Goal: Information Seeking & Learning: Learn about a topic

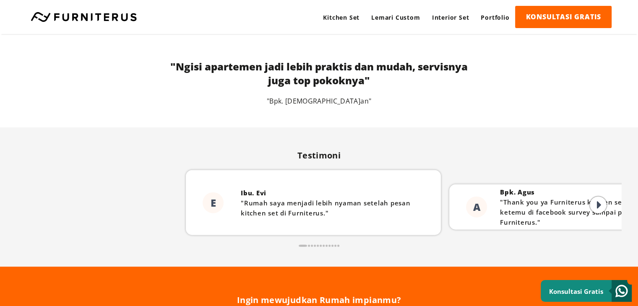
scroll to position [1966, 0]
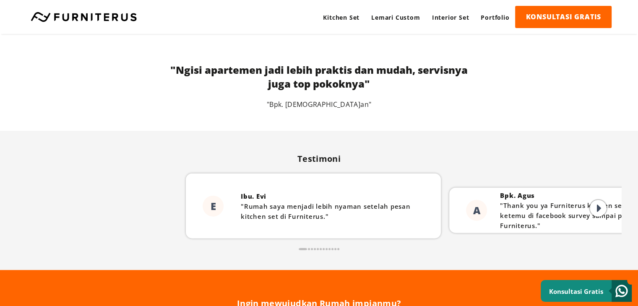
click at [599, 207] on icon at bounding box center [599, 208] width 5 height 13
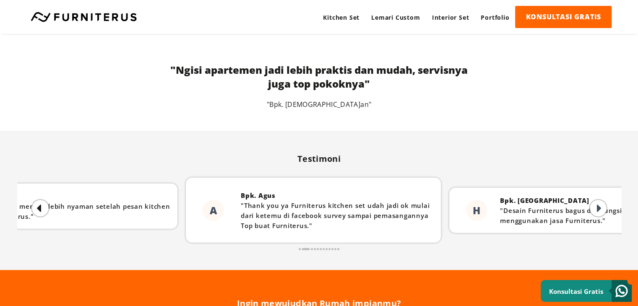
click at [599, 207] on icon at bounding box center [599, 208] width 5 height 13
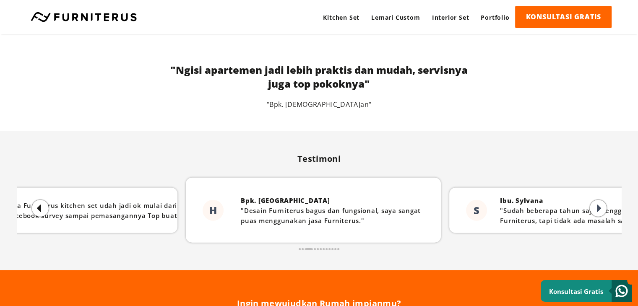
click at [599, 209] on icon at bounding box center [599, 208] width 5 height 13
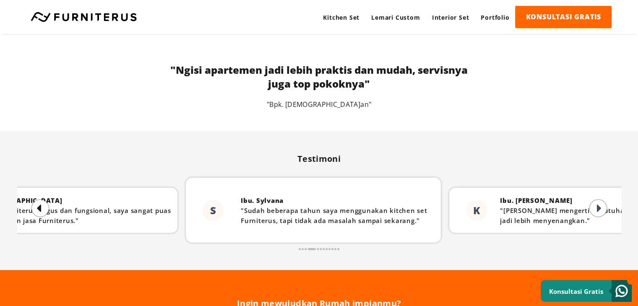
click at [599, 209] on icon at bounding box center [599, 208] width 5 height 13
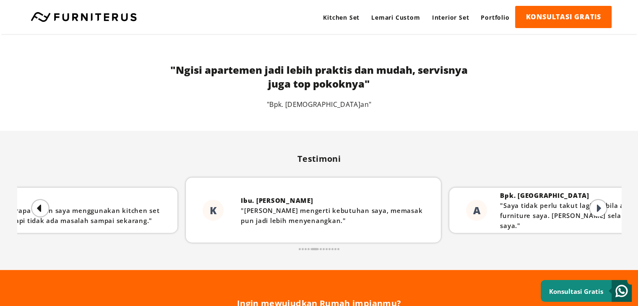
click at [599, 209] on icon at bounding box center [599, 208] width 5 height 13
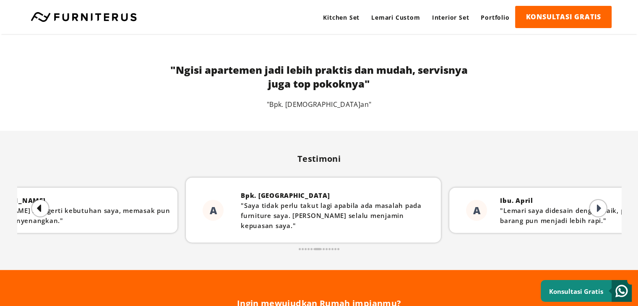
click at [599, 209] on icon at bounding box center [599, 208] width 5 height 13
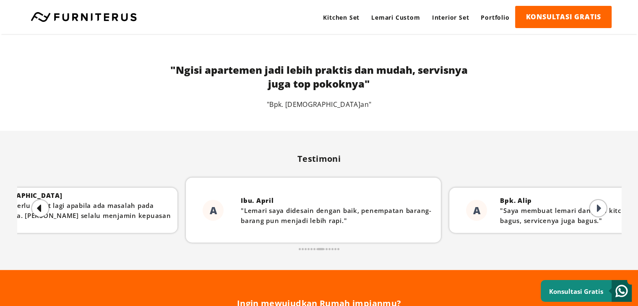
click at [599, 209] on icon at bounding box center [599, 208] width 5 height 13
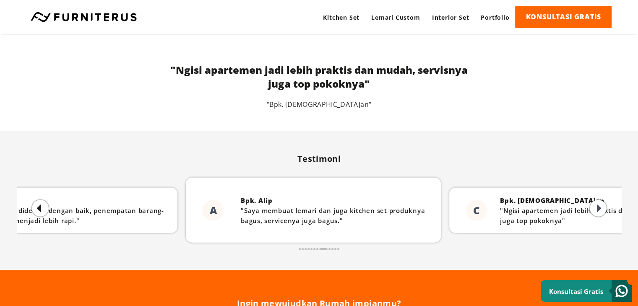
click at [599, 209] on icon at bounding box center [599, 208] width 5 height 13
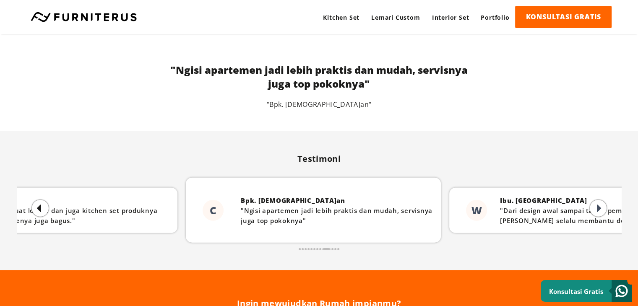
click at [599, 209] on icon at bounding box center [599, 208] width 5 height 13
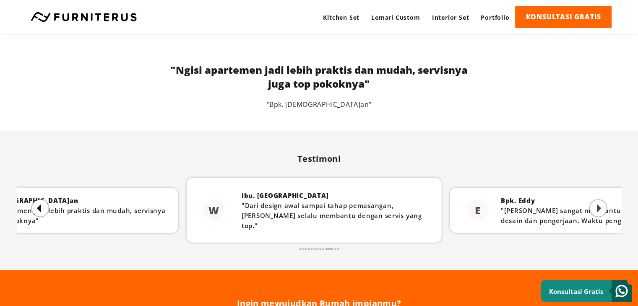
click at [599, 210] on icon at bounding box center [599, 208] width 5 height 13
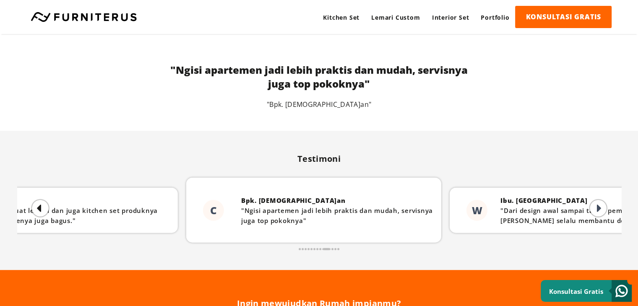
click at [599, 207] on icon at bounding box center [599, 208] width 5 height 13
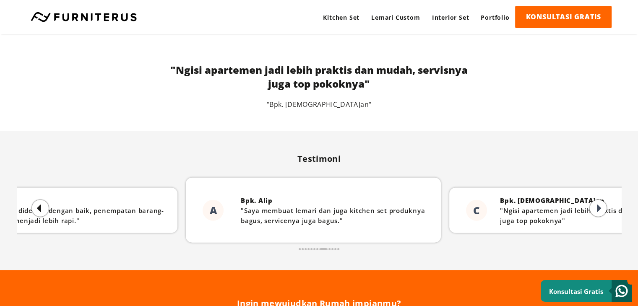
click at [599, 207] on icon at bounding box center [599, 208] width 5 height 13
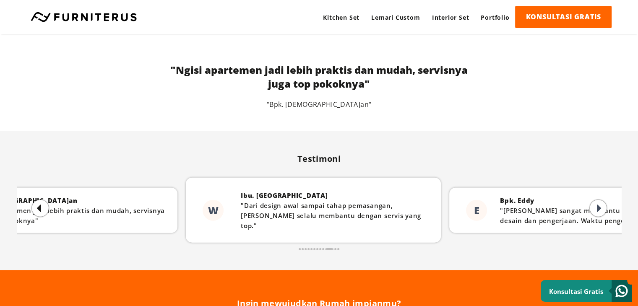
click at [599, 207] on icon at bounding box center [599, 208] width 5 height 13
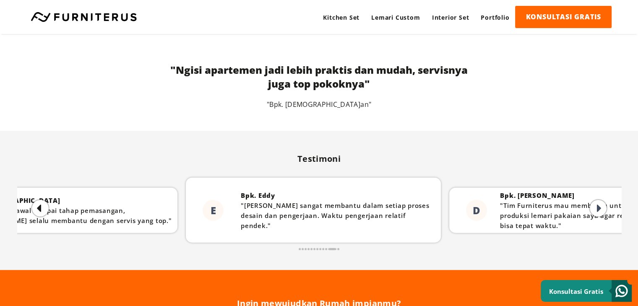
click at [599, 207] on icon at bounding box center [599, 208] width 5 height 13
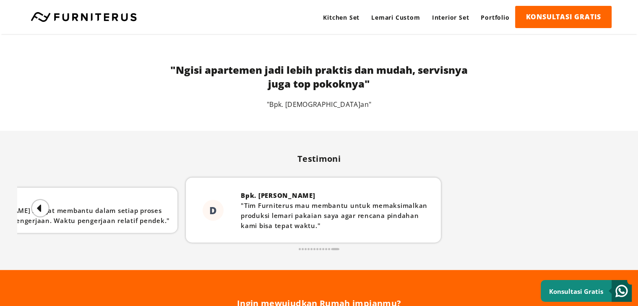
click at [599, 207] on div "E Ibu. Evi "Rumah saya menjadi lebih nyaman setelah pesan kitchen set di Furnit…" at bounding box center [319, 209] width 604 height 88
click at [44, 205] on div at bounding box center [40, 208] width 17 height 17
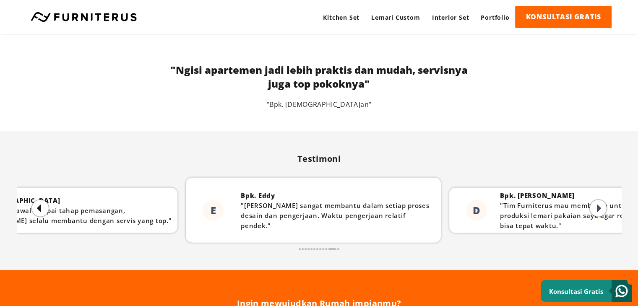
click at [44, 205] on div at bounding box center [40, 208] width 17 height 17
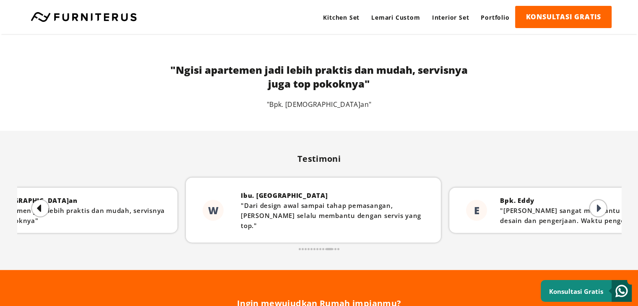
click at [44, 205] on div at bounding box center [40, 208] width 17 height 17
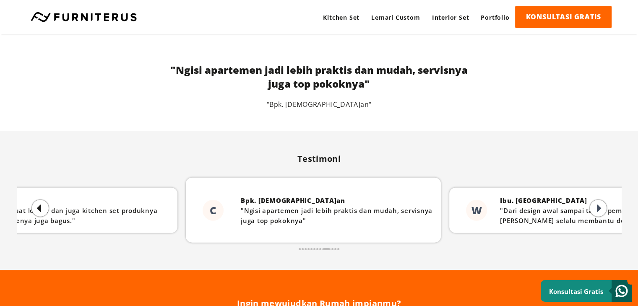
click at [44, 205] on div at bounding box center [40, 208] width 17 height 17
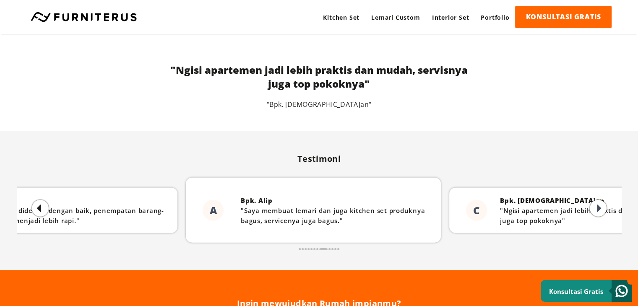
click at [44, 205] on div at bounding box center [40, 208] width 17 height 17
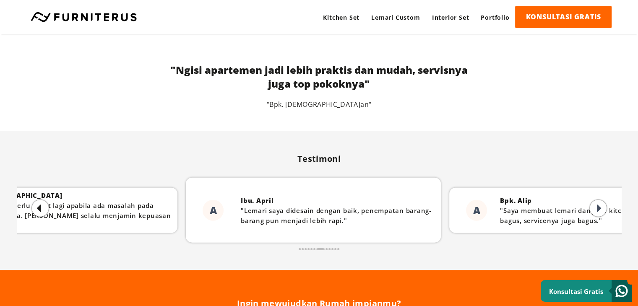
click at [44, 205] on div at bounding box center [40, 208] width 17 height 17
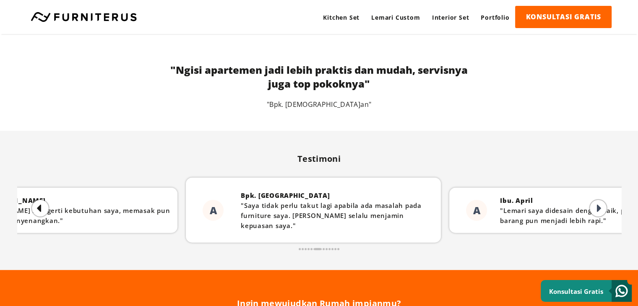
click at [44, 205] on div at bounding box center [40, 208] width 17 height 17
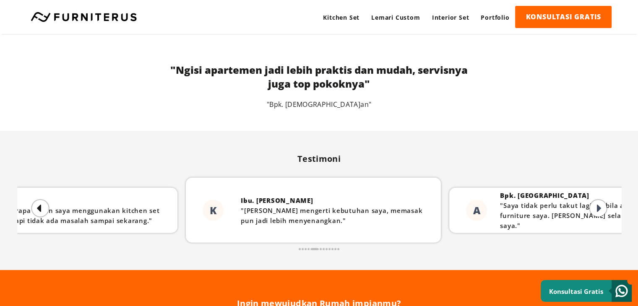
click at [44, 205] on div at bounding box center [40, 208] width 17 height 17
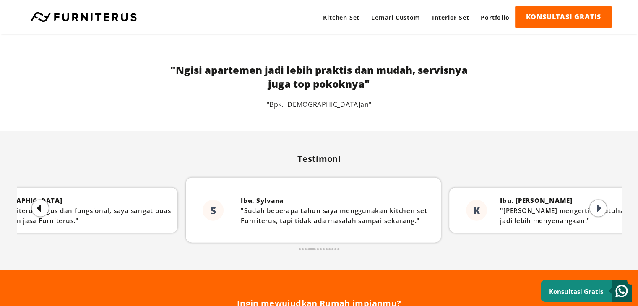
click at [44, 205] on div at bounding box center [40, 208] width 17 height 17
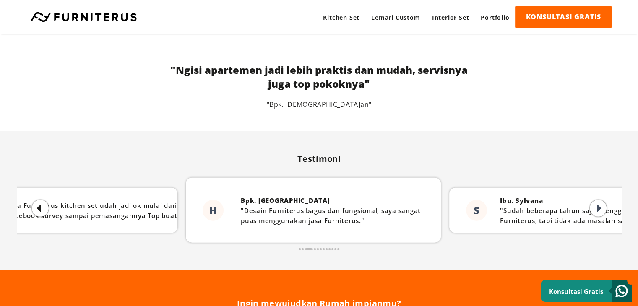
click at [44, 205] on div at bounding box center [40, 208] width 17 height 17
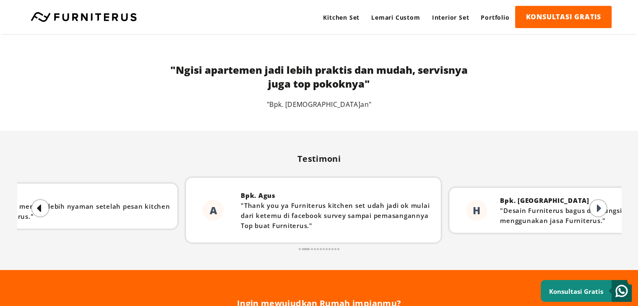
click at [44, 205] on div at bounding box center [40, 208] width 17 height 17
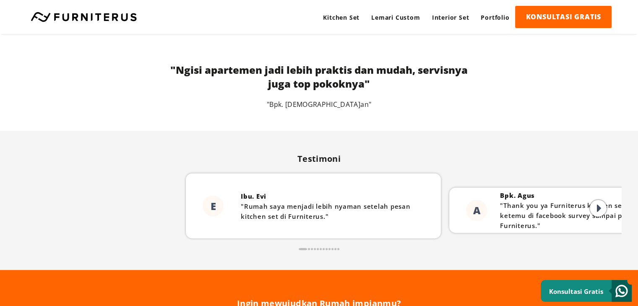
click at [44, 205] on div "E Ibu. Evi "Rumah saya menjadi lebih nyaman setelah pesan kitchen set di Furnit…" at bounding box center [319, 209] width 604 height 88
click at [599, 207] on icon at bounding box center [599, 208] width 5 height 13
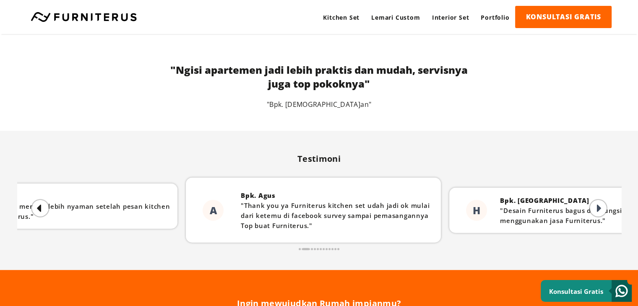
click at [599, 207] on icon at bounding box center [599, 208] width 5 height 13
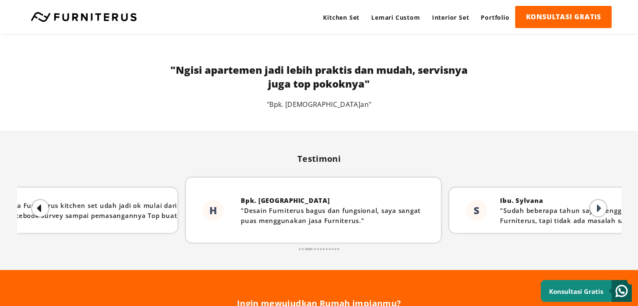
click at [599, 207] on icon at bounding box center [599, 208] width 5 height 13
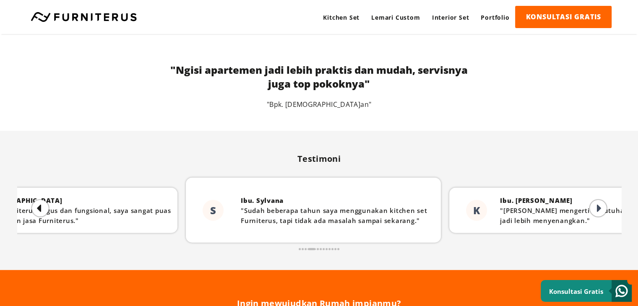
click at [599, 207] on icon at bounding box center [599, 208] width 5 height 13
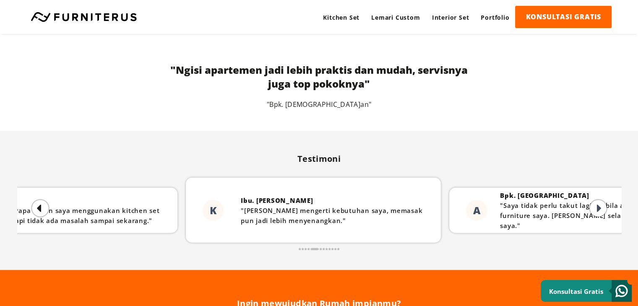
click at [599, 207] on icon at bounding box center [599, 208] width 5 height 13
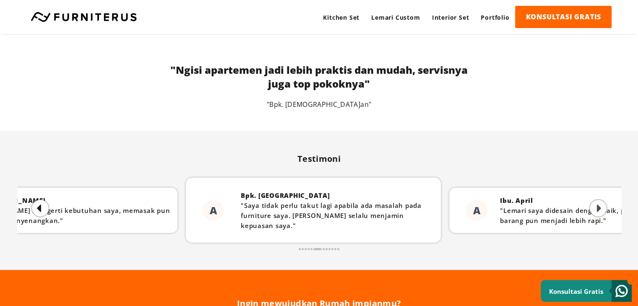
click at [599, 207] on icon at bounding box center [599, 208] width 5 height 13
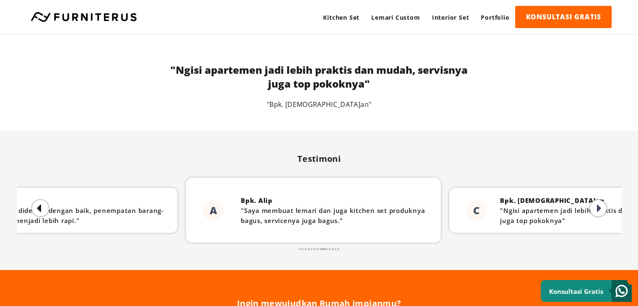
click at [599, 207] on icon at bounding box center [599, 208] width 5 height 13
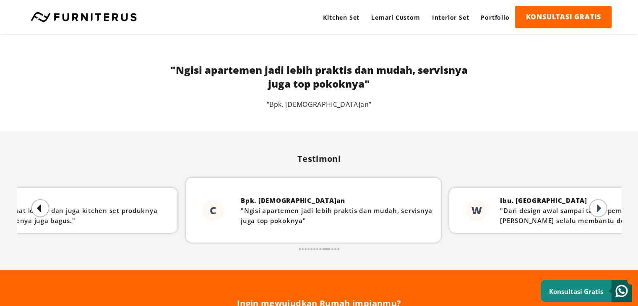
click at [599, 207] on icon at bounding box center [599, 208] width 5 height 13
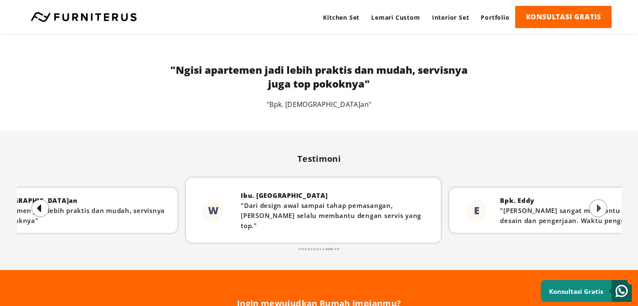
click at [599, 207] on icon at bounding box center [599, 208] width 5 height 13
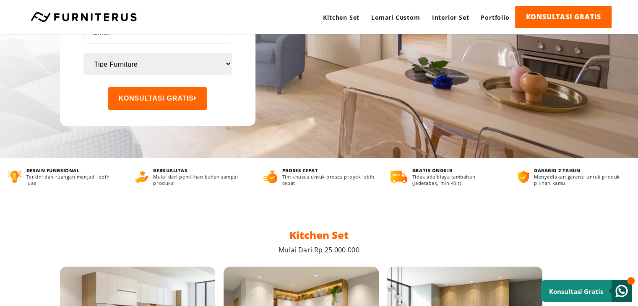
scroll to position [0, 0]
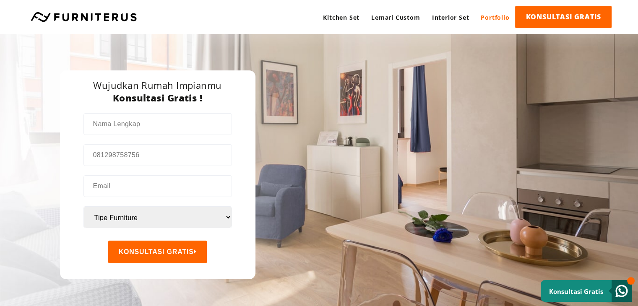
click at [502, 13] on link "Portfolio" at bounding box center [495, 17] width 40 height 23
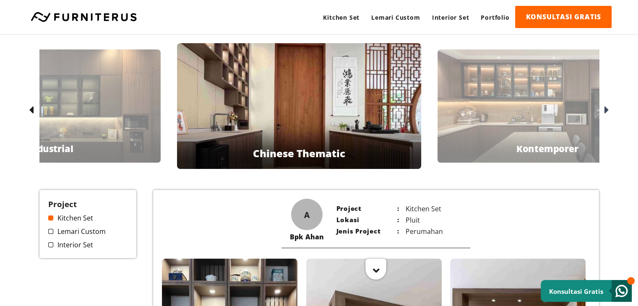
click at [602, 106] on div at bounding box center [605, 110] width 13 height 13
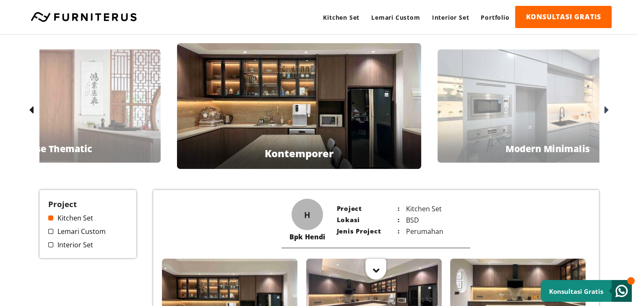
click at [602, 106] on div at bounding box center [605, 110] width 13 height 13
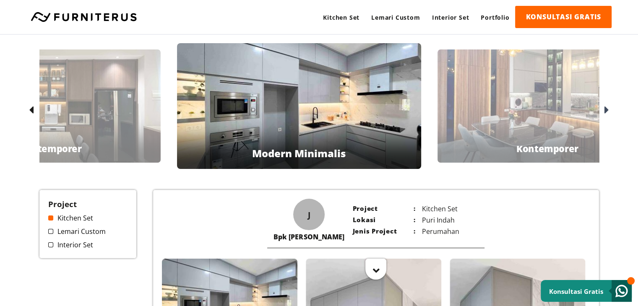
click at [602, 106] on div at bounding box center [605, 110] width 13 height 13
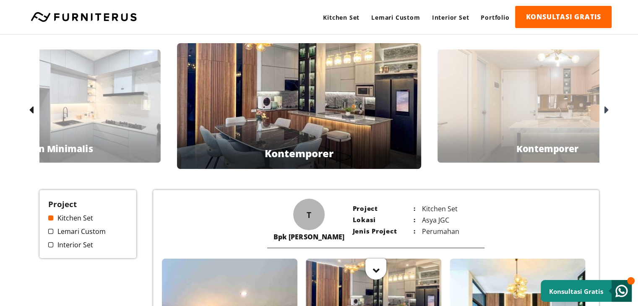
click at [602, 106] on div at bounding box center [605, 110] width 13 height 13
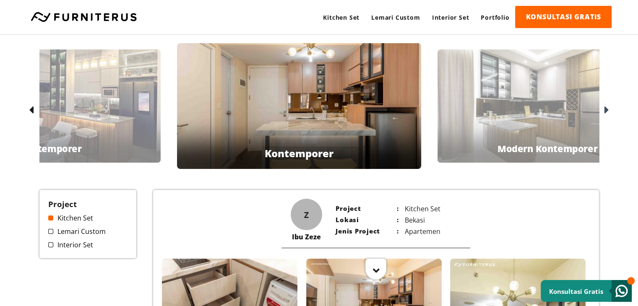
click at [602, 106] on div at bounding box center [605, 110] width 13 height 13
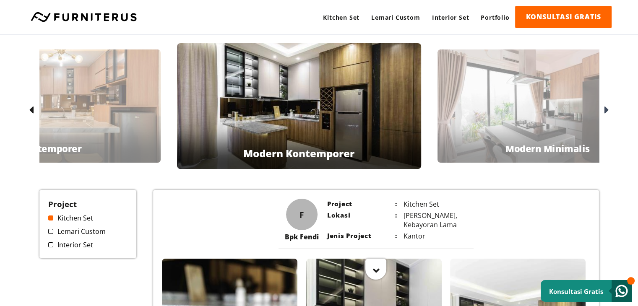
click at [602, 106] on div at bounding box center [605, 110] width 13 height 13
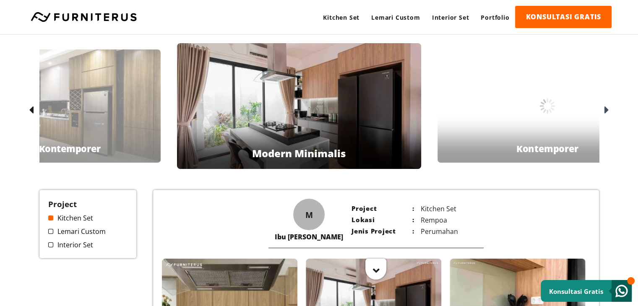
click at [602, 106] on div at bounding box center [605, 110] width 13 height 13
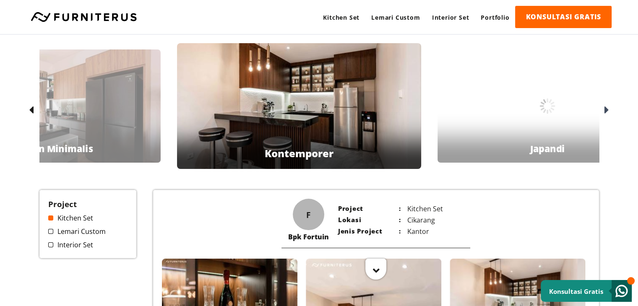
click at [602, 106] on div at bounding box center [605, 110] width 13 height 13
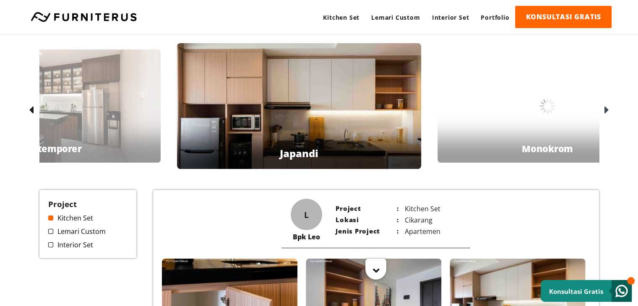
click at [602, 106] on div at bounding box center [605, 110] width 13 height 13
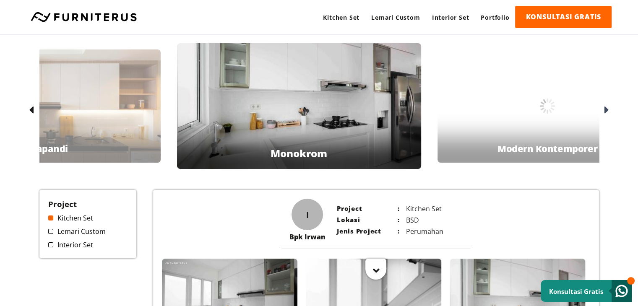
click at [602, 106] on div at bounding box center [605, 110] width 13 height 13
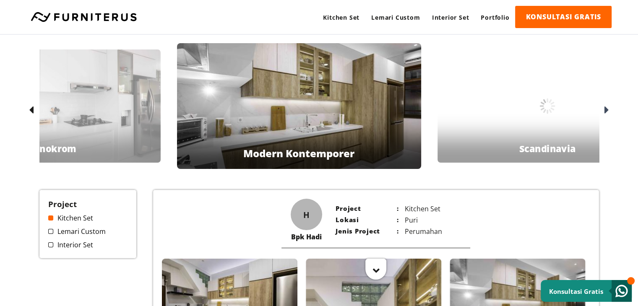
click at [602, 106] on div at bounding box center [605, 110] width 13 height 13
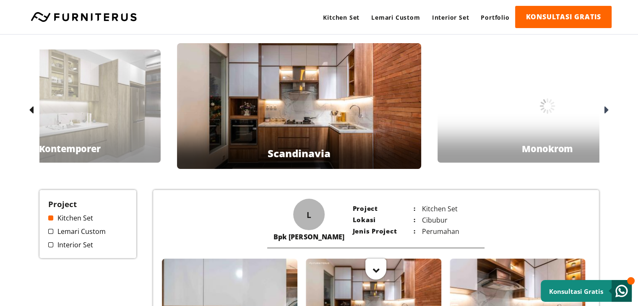
click at [602, 106] on div at bounding box center [605, 110] width 13 height 13
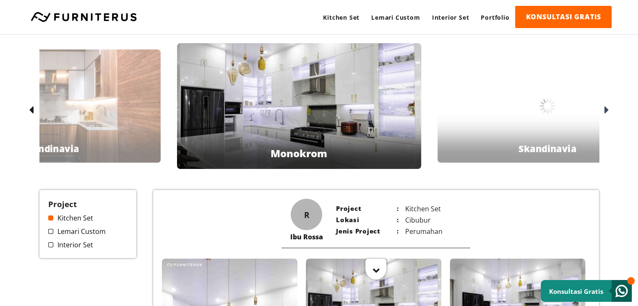
click at [602, 106] on div at bounding box center [605, 110] width 13 height 13
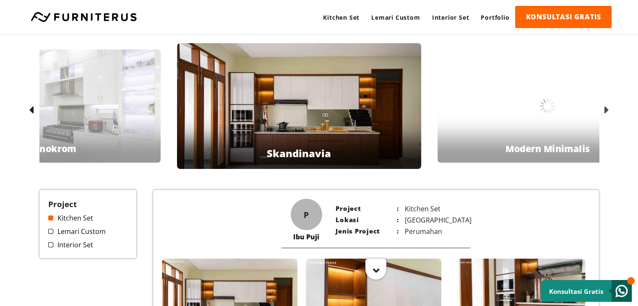
click at [602, 106] on div at bounding box center [605, 110] width 13 height 13
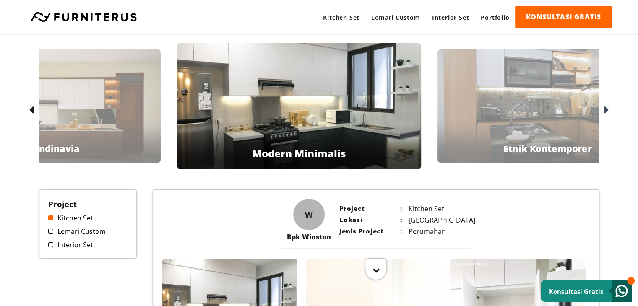
click at [602, 106] on div at bounding box center [605, 110] width 13 height 13
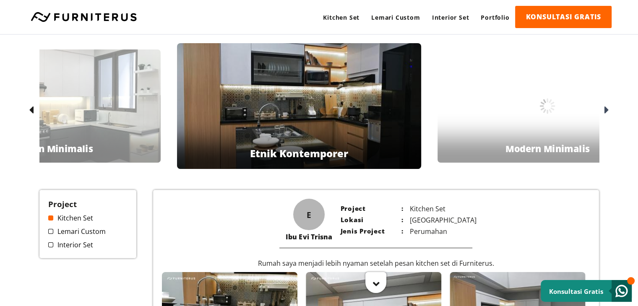
click at [602, 106] on div at bounding box center [605, 110] width 13 height 13
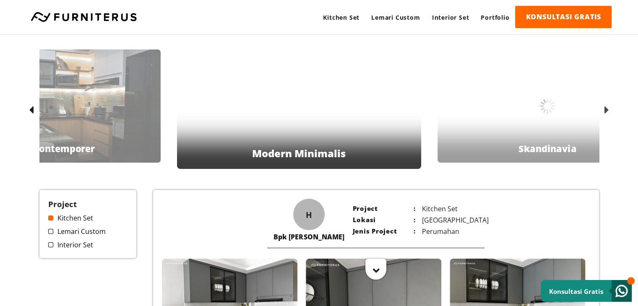
click at [602, 106] on div at bounding box center [605, 110] width 13 height 13
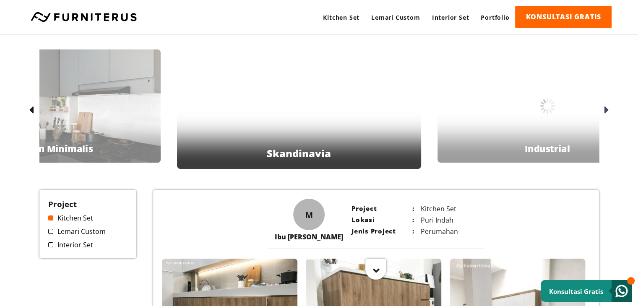
click at [602, 106] on div at bounding box center [605, 110] width 13 height 13
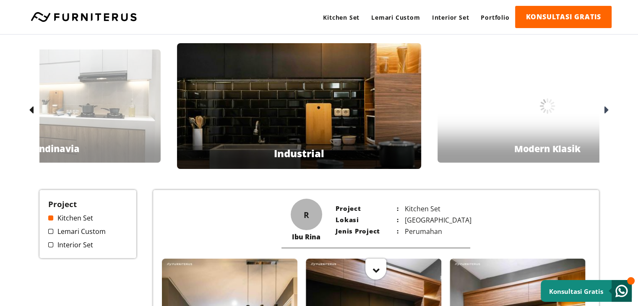
click at [602, 106] on div at bounding box center [605, 110] width 13 height 13
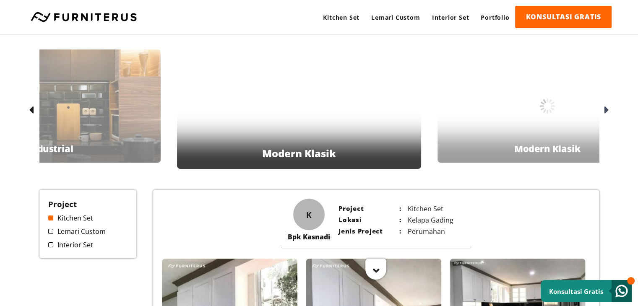
click at [602, 106] on div at bounding box center [605, 110] width 13 height 13
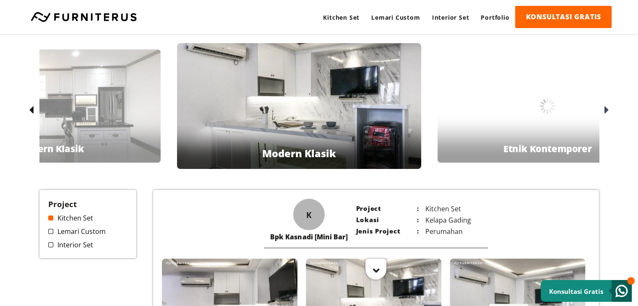
click at [602, 106] on div at bounding box center [605, 110] width 13 height 13
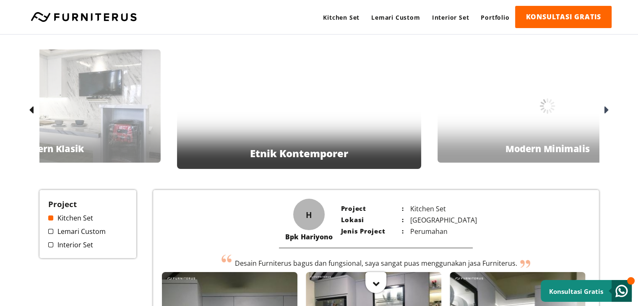
click at [602, 106] on div at bounding box center [605, 110] width 13 height 13
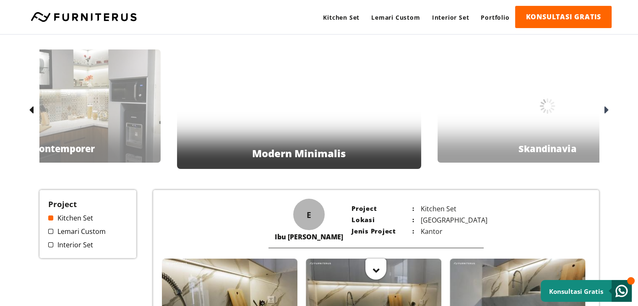
click at [602, 106] on div at bounding box center [605, 110] width 13 height 13
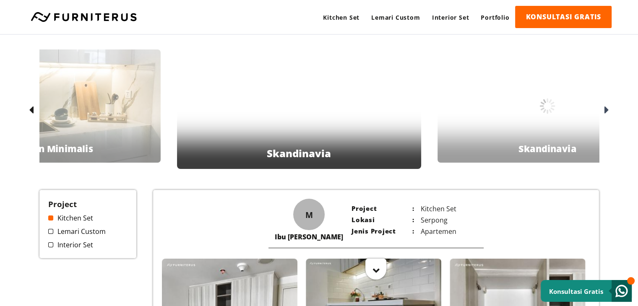
click at [602, 106] on div at bounding box center [605, 110] width 13 height 13
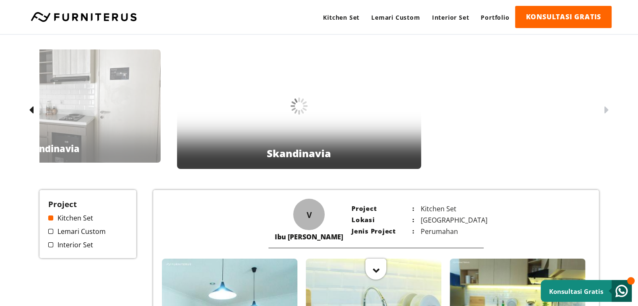
click at [602, 106] on div at bounding box center [605, 110] width 13 height 13
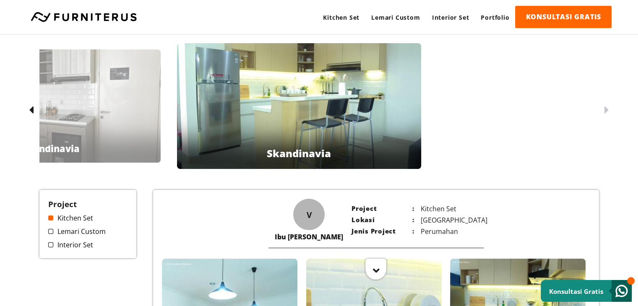
click at [32, 108] on icon at bounding box center [31, 111] width 5 height 12
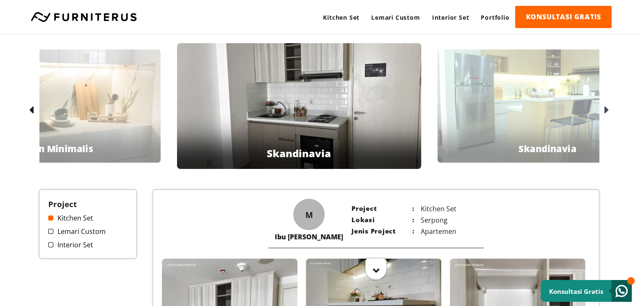
click at [32, 108] on icon at bounding box center [31, 111] width 5 height 12
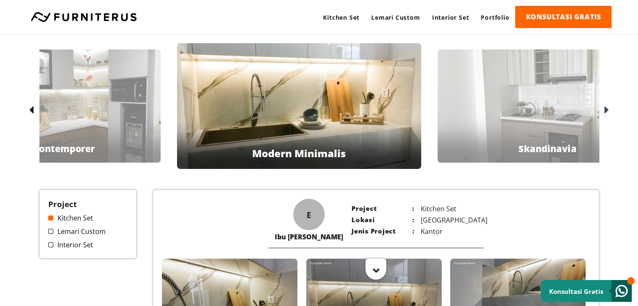
click at [32, 108] on icon at bounding box center [31, 111] width 5 height 12
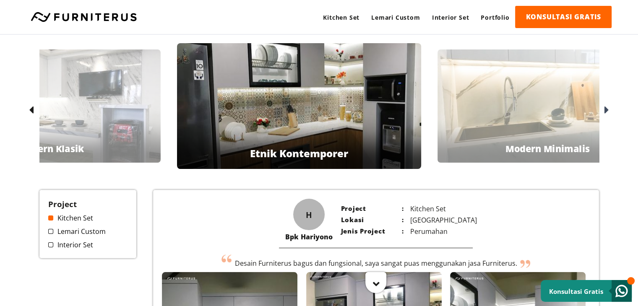
click at [33, 110] on icon at bounding box center [31, 111] width 5 height 12
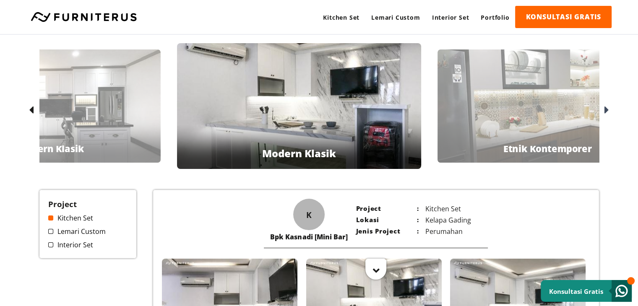
click at [33, 110] on icon at bounding box center [31, 111] width 5 height 12
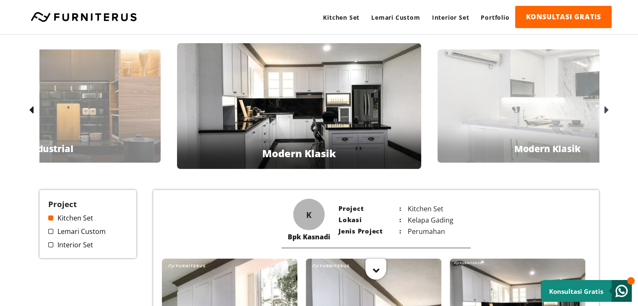
click at [33, 110] on icon at bounding box center [31, 111] width 5 height 12
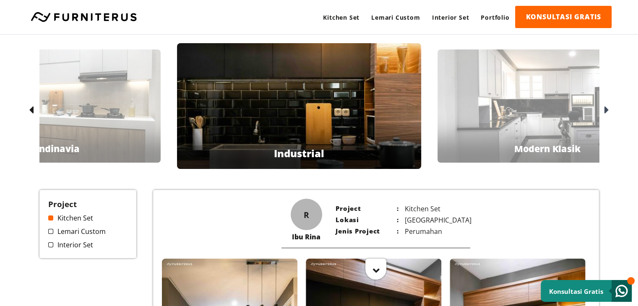
click at [33, 110] on icon at bounding box center [31, 111] width 5 height 12
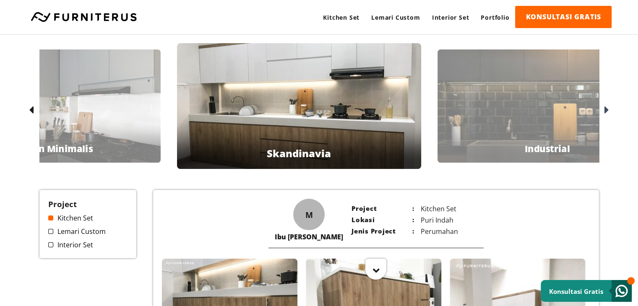
click at [33, 110] on icon at bounding box center [31, 111] width 5 height 12
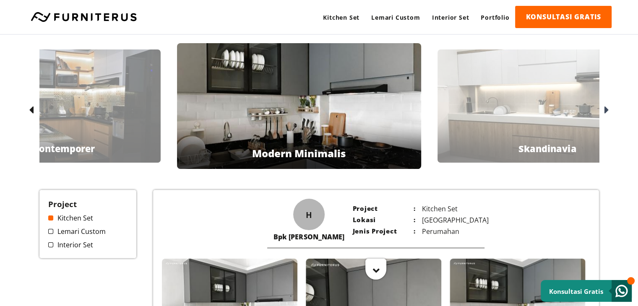
click at [33, 110] on icon at bounding box center [31, 111] width 5 height 12
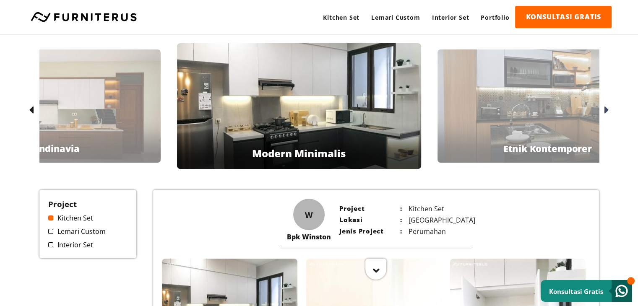
click at [33, 110] on icon at bounding box center [31, 111] width 5 height 12
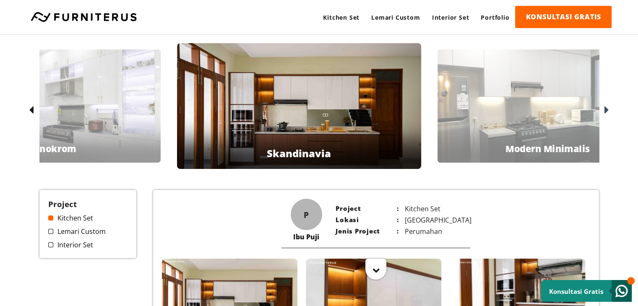
click at [33, 110] on icon at bounding box center [31, 111] width 5 height 12
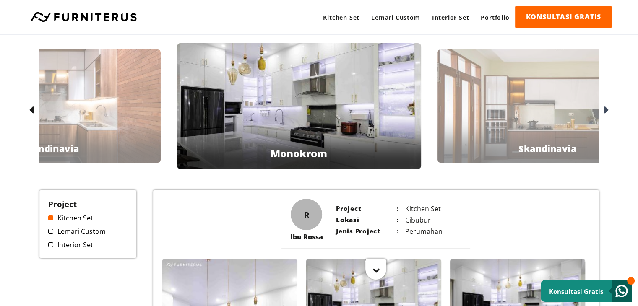
click at [33, 110] on icon at bounding box center [31, 111] width 5 height 12
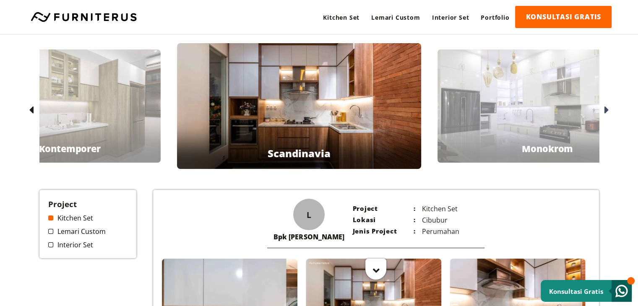
click at [33, 110] on icon at bounding box center [31, 111] width 5 height 12
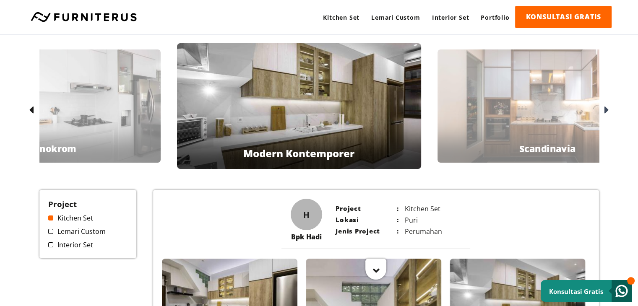
click at [33, 110] on icon at bounding box center [31, 111] width 5 height 12
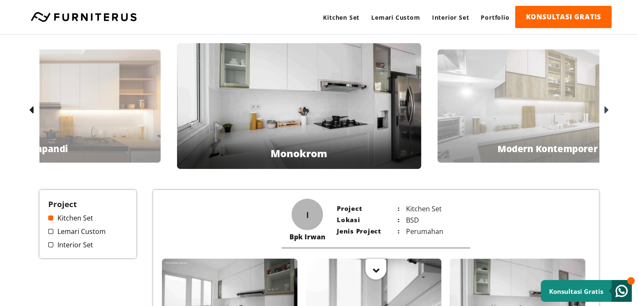
click at [33, 110] on icon at bounding box center [31, 111] width 5 height 12
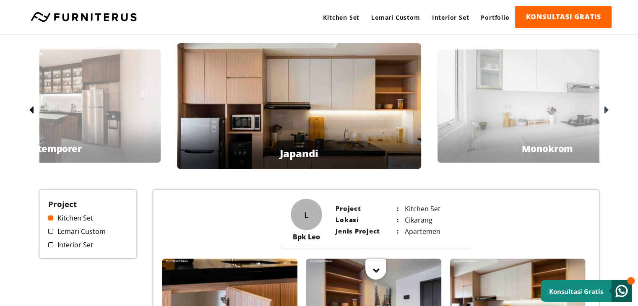
click at [33, 110] on icon at bounding box center [31, 111] width 5 height 12
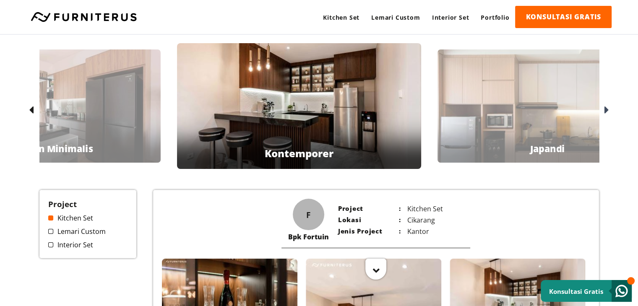
click at [33, 110] on icon at bounding box center [31, 111] width 5 height 12
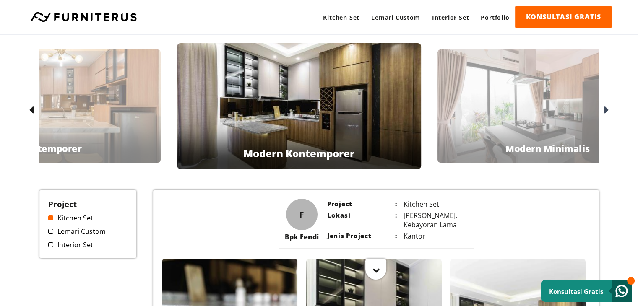
click at [33, 110] on icon at bounding box center [31, 111] width 5 height 12
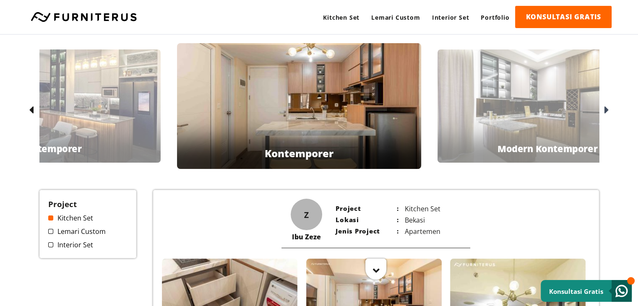
click at [33, 110] on icon at bounding box center [31, 111] width 5 height 12
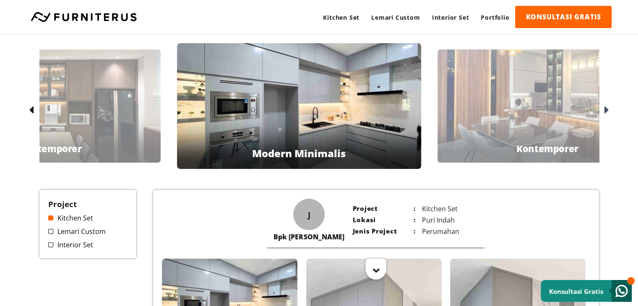
click at [609, 111] on icon at bounding box center [607, 111] width 5 height 12
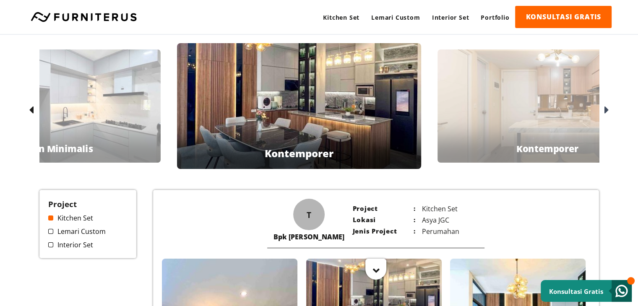
click at [609, 111] on icon at bounding box center [607, 111] width 5 height 12
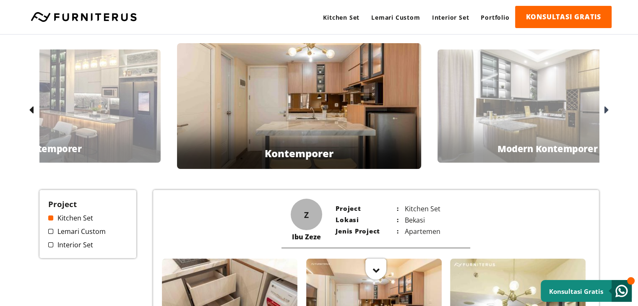
click at [608, 112] on icon at bounding box center [607, 111] width 5 height 12
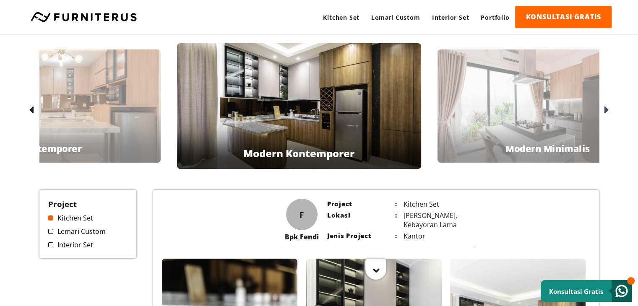
click at [608, 112] on icon at bounding box center [607, 111] width 5 height 12
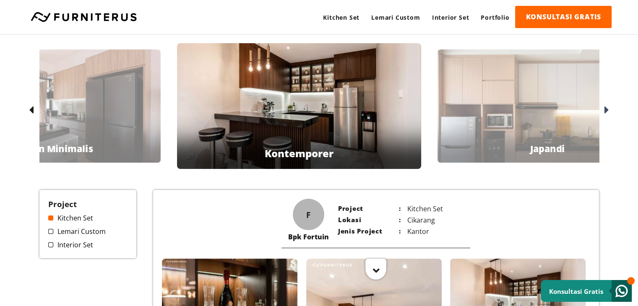
click at [29, 110] on icon at bounding box center [31, 111] width 5 height 12
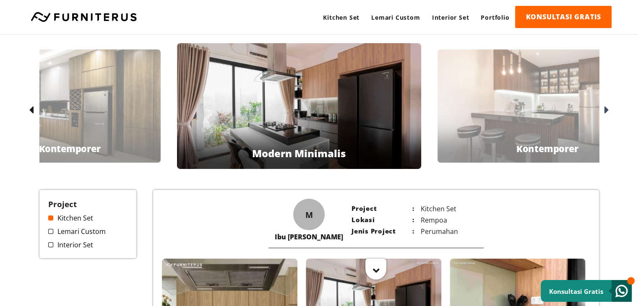
click at [29, 110] on icon at bounding box center [31, 111] width 5 height 12
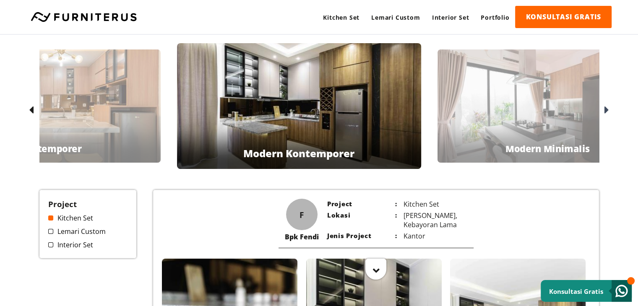
click at [29, 110] on icon at bounding box center [31, 111] width 5 height 12
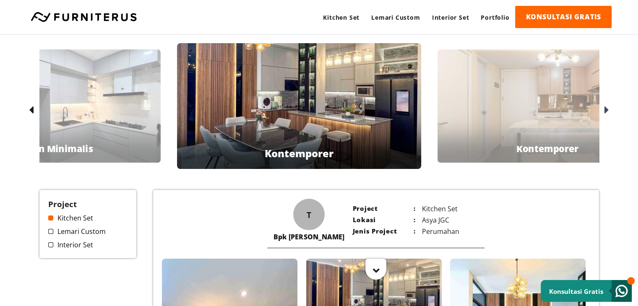
click at [29, 110] on icon at bounding box center [31, 111] width 5 height 12
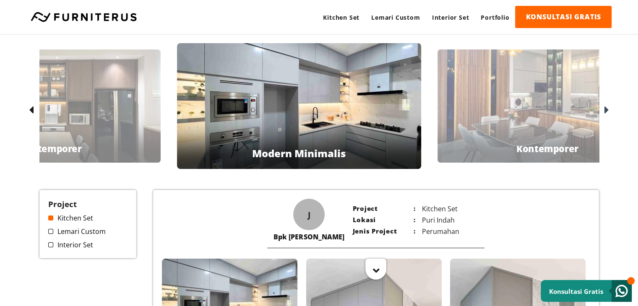
click at [29, 110] on icon at bounding box center [31, 111] width 5 height 12
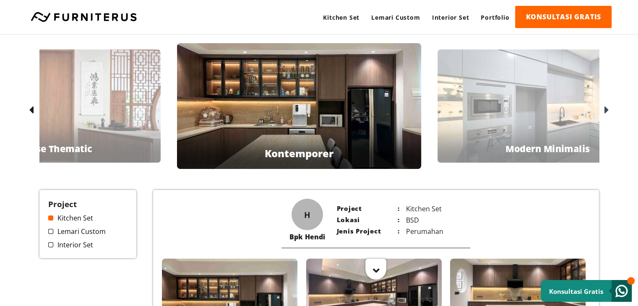
click at [29, 110] on icon at bounding box center [31, 111] width 5 height 12
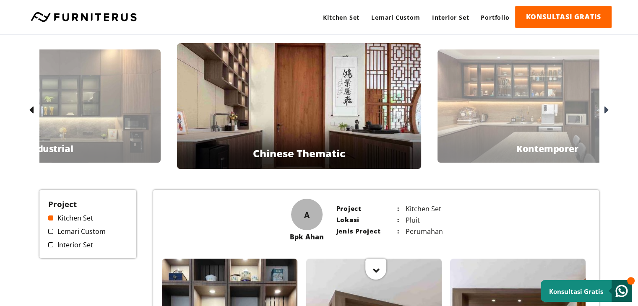
click at [29, 110] on icon at bounding box center [31, 111] width 5 height 12
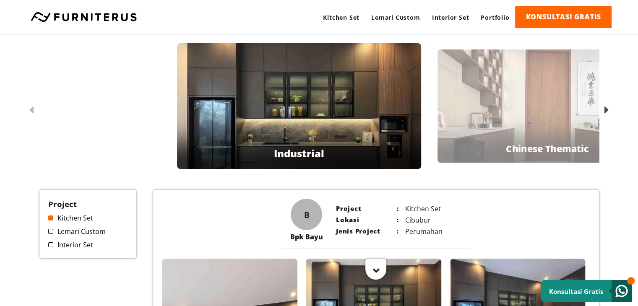
click at [29, 110] on icon at bounding box center [31, 111] width 5 height 12
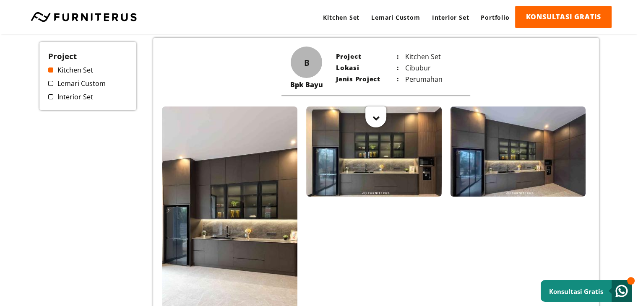
scroll to position [126, 0]
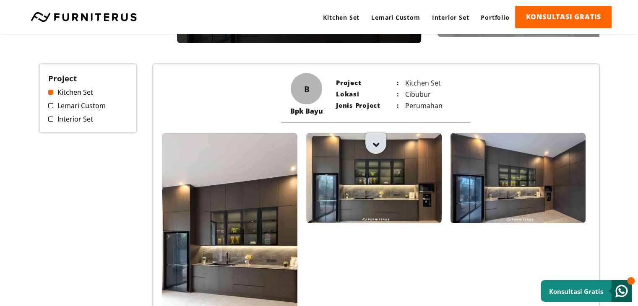
click at [380, 146] on div at bounding box center [376, 143] width 21 height 21
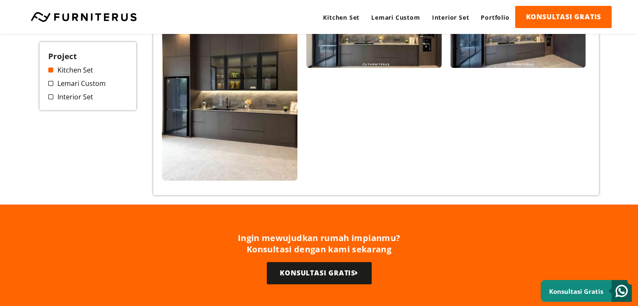
scroll to position [440, 0]
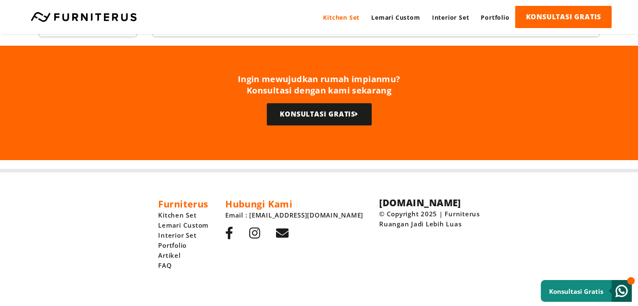
click at [351, 14] on link "Kitchen Set" at bounding box center [341, 17] width 48 height 23
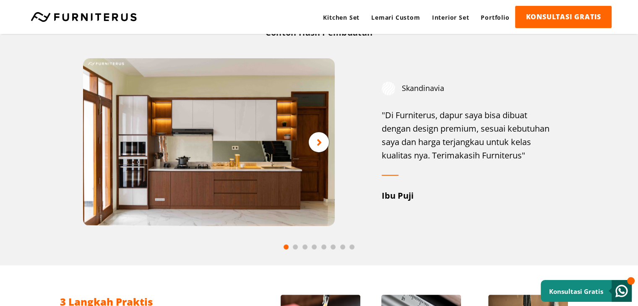
scroll to position [420, 0]
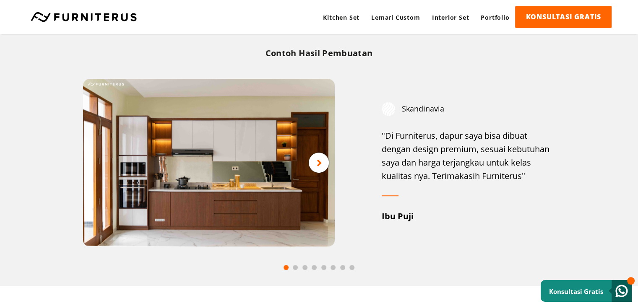
click at [298, 272] on div at bounding box center [319, 267] width 519 height 9
click at [323, 160] on div at bounding box center [319, 163] width 20 height 20
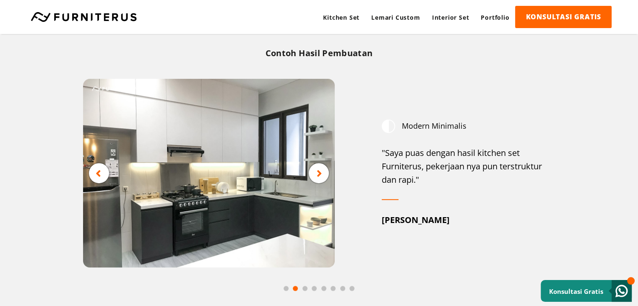
click at [323, 160] on img at bounding box center [209, 173] width 252 height 189
click at [318, 174] on icon at bounding box center [319, 173] width 5 height 10
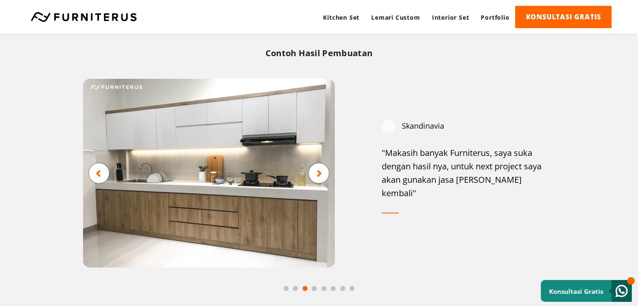
click at [318, 174] on icon at bounding box center [319, 173] width 5 height 10
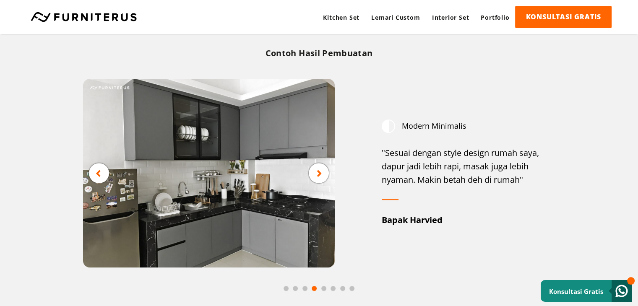
click at [318, 174] on icon at bounding box center [319, 173] width 5 height 10
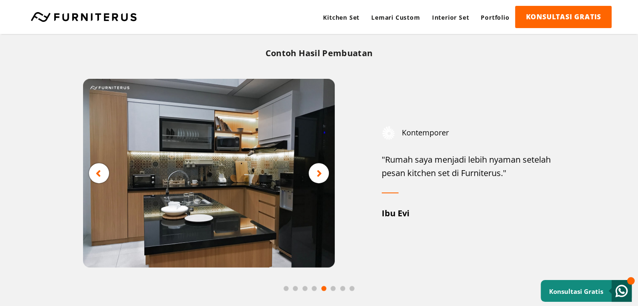
click at [318, 174] on icon at bounding box center [319, 173] width 5 height 10
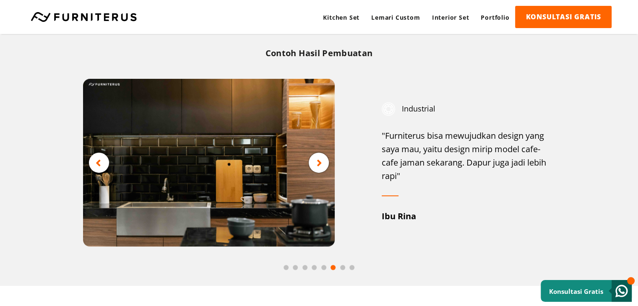
click at [318, 174] on img at bounding box center [209, 163] width 252 height 168
click at [318, 166] on icon at bounding box center [319, 163] width 5 height 10
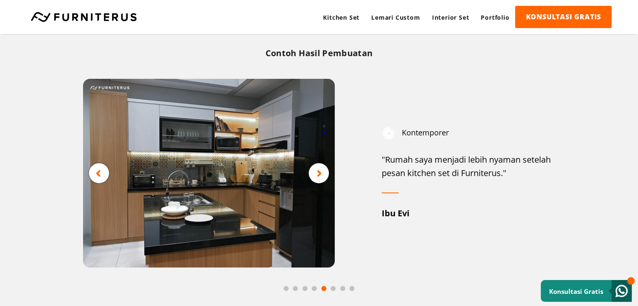
click at [319, 166] on div at bounding box center [319, 173] width 20 height 20
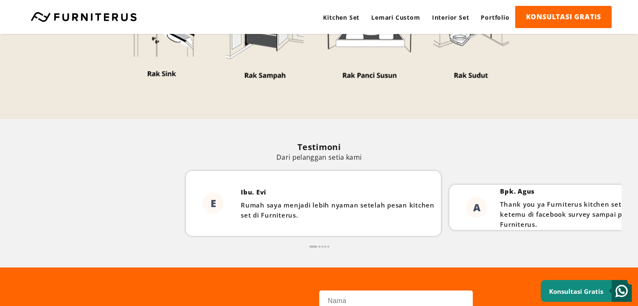
scroll to position [2561, 0]
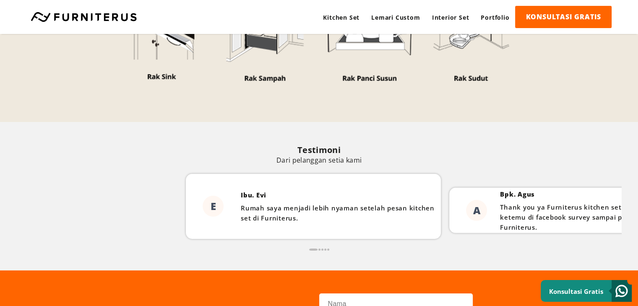
click at [473, 211] on span "A" at bounding box center [476, 211] width 7 height 14
click at [561, 203] on div "Bpk. [PERSON_NAME] you ya Furniterus kitchen set udah jadi ok mulai dari ketemu…" at bounding box center [602, 211] width 204 height 52
click at [563, 260] on div "Testimoni Dari pelanggan setia kami E Ibu. Evi Rumah saya menjadi lebih nyaman …" at bounding box center [319, 196] width 604 height 149
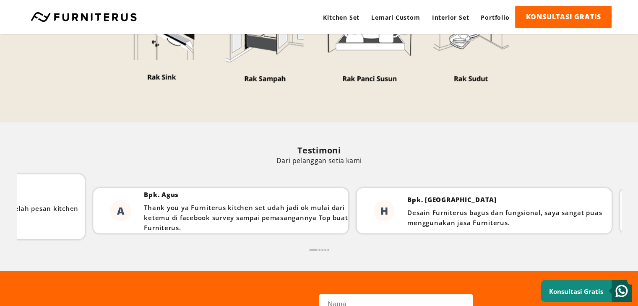
click at [200, 219] on p "Thank you ya Furniterus kitchen set udah jadi ok mulai dari ketemu di facebook …" at bounding box center [246, 218] width 204 height 30
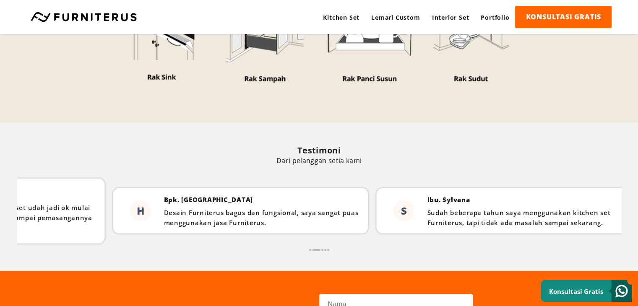
click at [172, 208] on div "Bpk. Hariyono Desain Furniterus bagus dan fungsional, saya sangat puas mengguna…" at bounding box center [266, 212] width 204 height 42
click at [166, 208] on div "Bpk. Hariyono Desain Furniterus bagus dan fungsional, saya sangat puas mengguna…" at bounding box center [266, 212] width 204 height 42
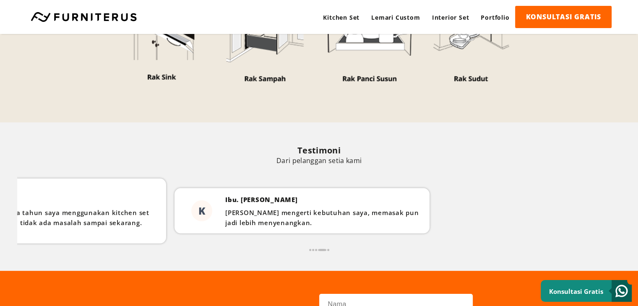
click at [255, 202] on p "Ibu. [PERSON_NAME]" at bounding box center [327, 200] width 204 height 10
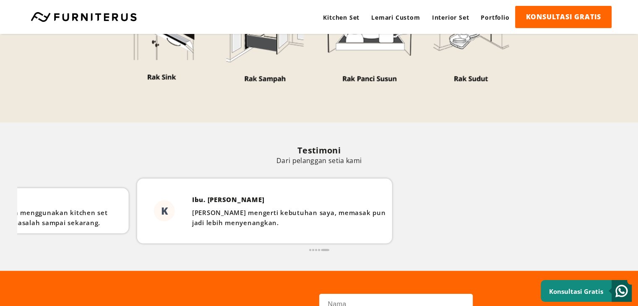
click at [388, 202] on p "Ibu. [PERSON_NAME]" at bounding box center [290, 200] width 196 height 10
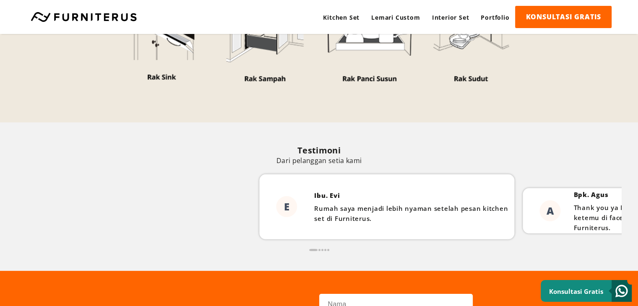
click at [514, 200] on div "Ibu. Evi Rumah saya menjadi lebih nyaman setelah pesan kitchen set di Furniteru…" at bounding box center [412, 207] width 204 height 42
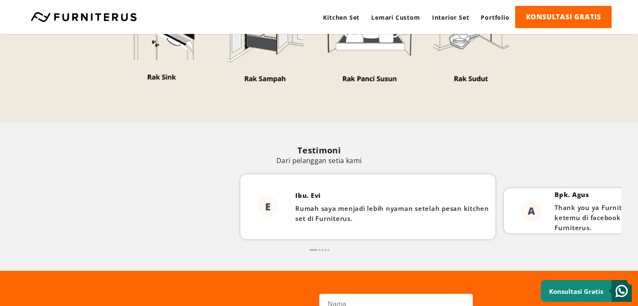
click at [573, 201] on div "E Ibu. Evi Rumah saya menjadi lebih nyaman setelah pesan kitchen set di Furnite…" at bounding box center [499, 209] width 519 height 69
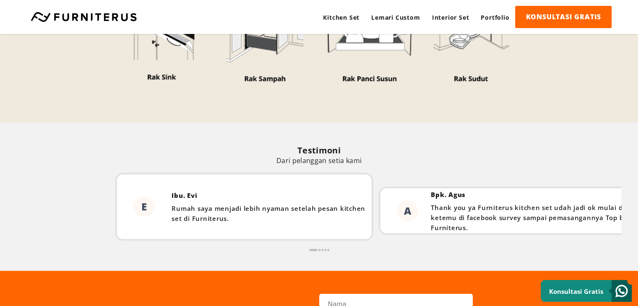
click at [431, 220] on p "Thank you ya Furniterus kitchen set udah jadi ok mulai dari ketemu di facebook …" at bounding box center [533, 218] width 204 height 30
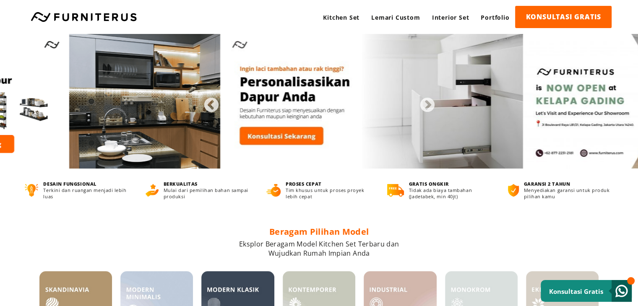
drag, startPoint x: 429, startPoint y: 115, endPoint x: 92, endPoint y: 153, distance: 339.2
click at [143, 152] on img at bounding box center [69, 101] width 302 height 135
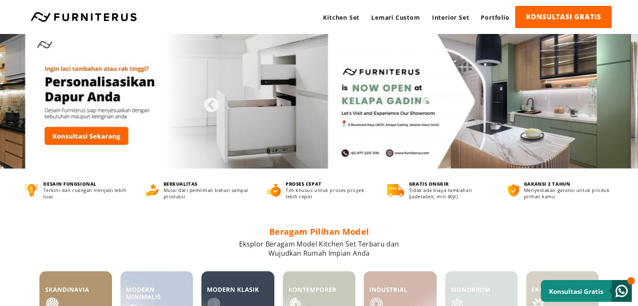
drag, startPoint x: 379, startPoint y: 131, endPoint x: 96, endPoint y: 160, distance: 284.3
click at [97, 159] on img at bounding box center [177, 101] width 302 height 135
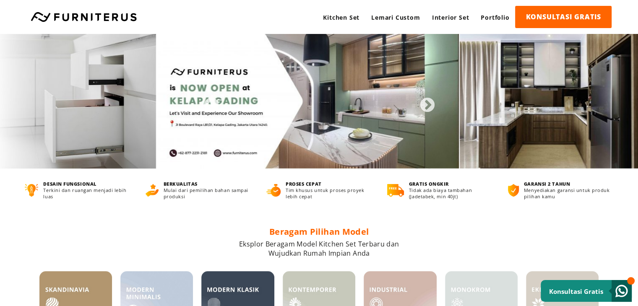
drag, startPoint x: 390, startPoint y: 90, endPoint x: 142, endPoint y: 113, distance: 249.2
click at [157, 113] on img at bounding box center [308, 101] width 302 height 135
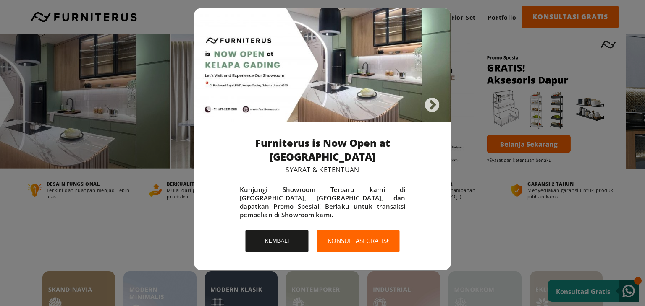
click at [259, 230] on button "KEMBALI" at bounding box center [277, 241] width 63 height 22
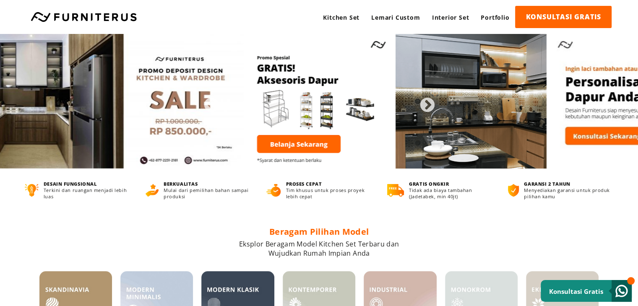
drag, startPoint x: 340, startPoint y: 118, endPoint x: 13, endPoint y: 139, distance: 327.7
click at [33, 138] on img at bounding box center [93, 101] width 302 height 135
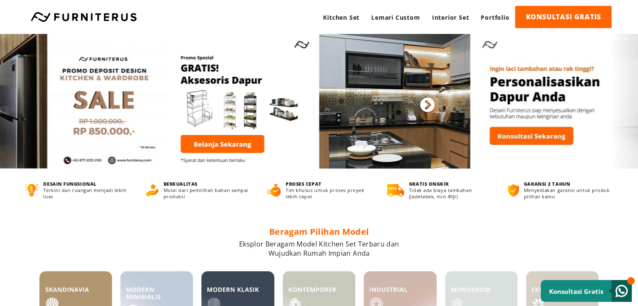
click at [427, 106] on button "Next" at bounding box center [423, 101] width 8 height 8
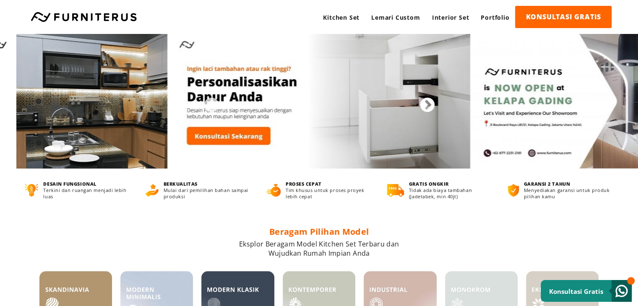
click at [426, 106] on button "Next" at bounding box center [423, 101] width 8 height 8
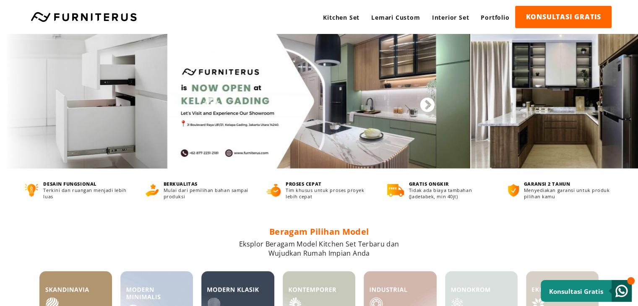
click at [426, 106] on button "Next" at bounding box center [423, 101] width 8 height 8
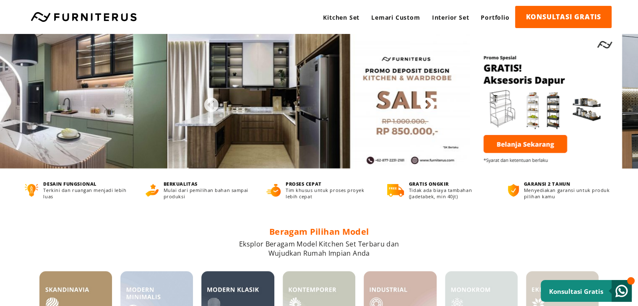
click at [426, 106] on button "Next" at bounding box center [423, 101] width 8 height 8
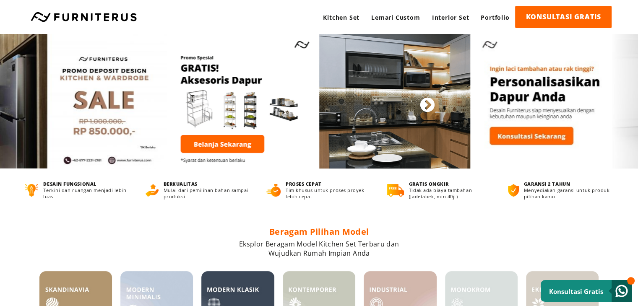
click at [428, 106] on button "Next" at bounding box center [423, 101] width 8 height 8
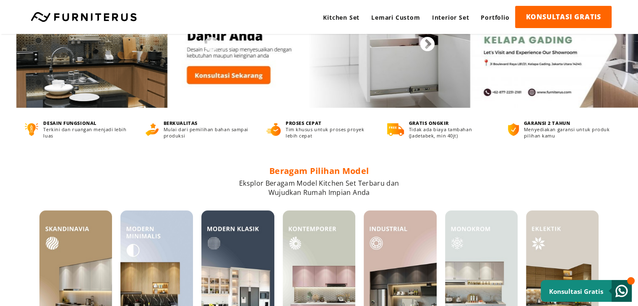
scroll to position [210, 0]
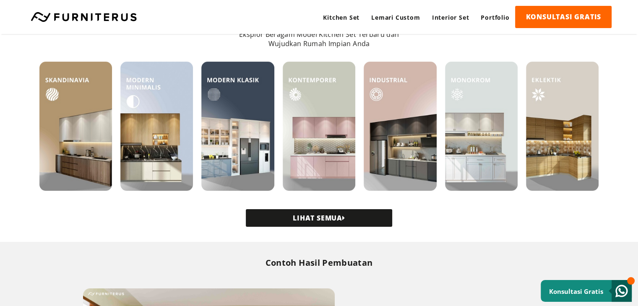
click at [358, 220] on link "LIHAT SEMUA" at bounding box center [319, 218] width 146 height 18
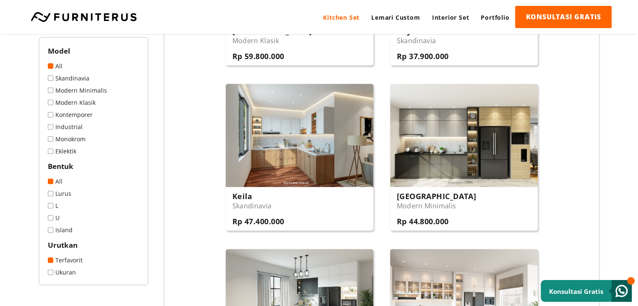
scroll to position [294, 0]
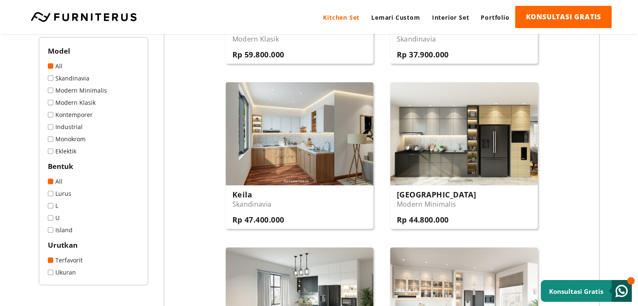
click at [86, 114] on link "Kontemporer" at bounding box center [94, 115] width 92 height 8
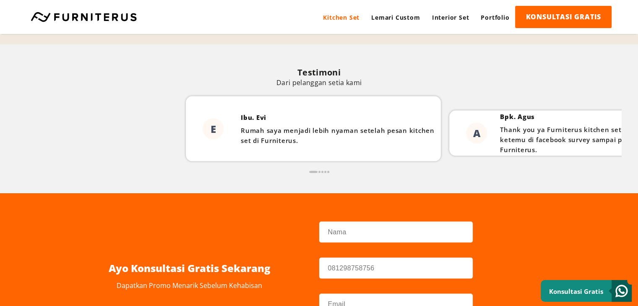
scroll to position [1637, 0]
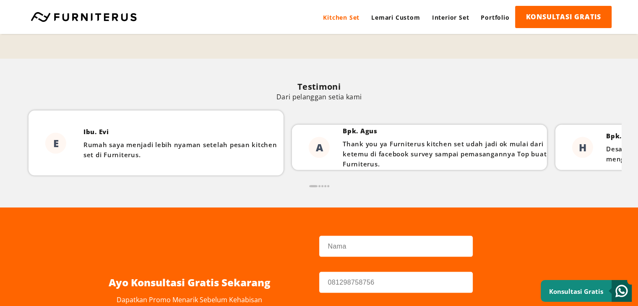
click at [235, 150] on p "Rumah saya menjadi lebih nyaman setelah pesan kitchen set di Furniterus." at bounding box center [182, 150] width 196 height 20
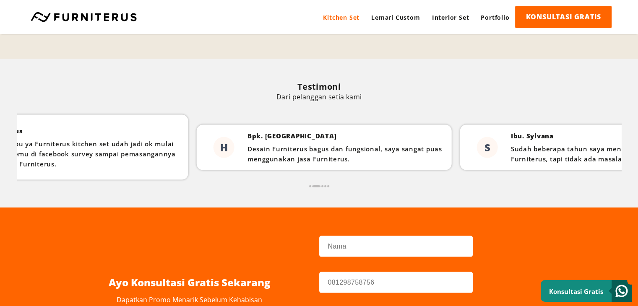
click at [196, 149] on div "H" at bounding box center [221, 147] width 51 height 45
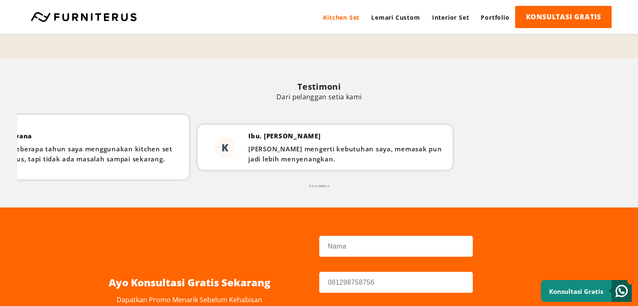
click at [220, 153] on span "K" at bounding box center [224, 147] width 21 height 21
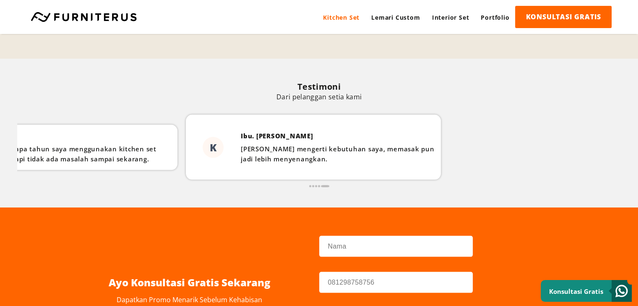
click at [472, 143] on div "E Ibu. Evi Rumah saya menjadi lebih nyaman setelah pesan kitchen set di Furnite…" at bounding box center [319, 146] width 604 height 88
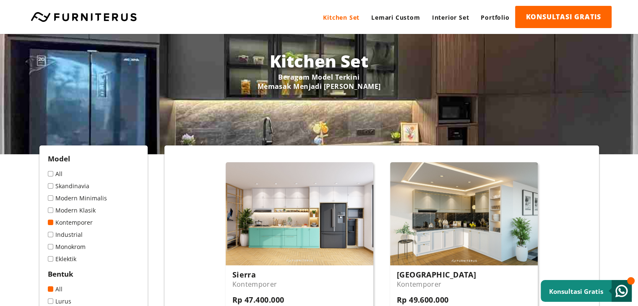
scroll to position [0, 0]
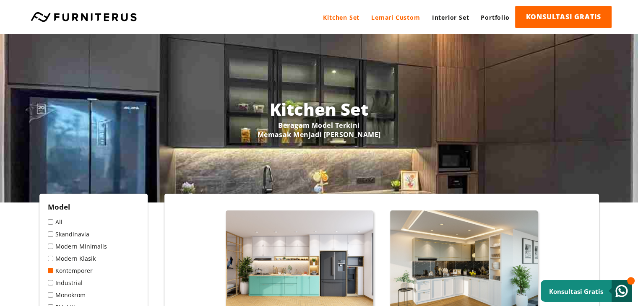
click at [390, 17] on link "Lemari Custom" at bounding box center [396, 17] width 60 height 23
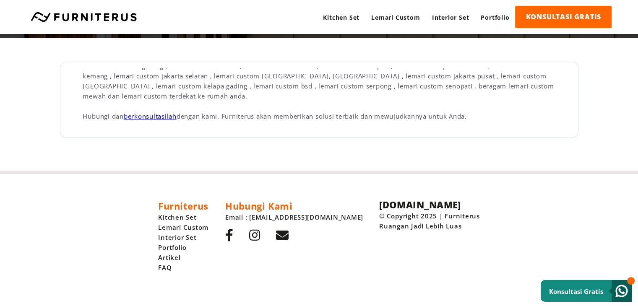
scroll to position [1071, 0]
click at [457, 17] on link "Interior Set" at bounding box center [450, 17] width 49 height 23
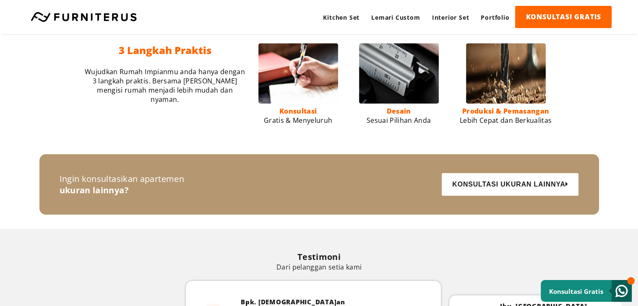
scroll to position [1007, 0]
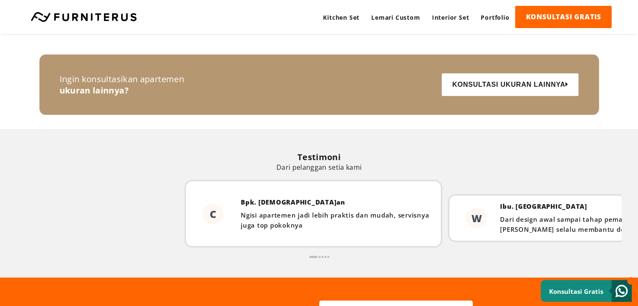
click at [503, 214] on p "Dari design awal sampai tahap pemasangan, Tim Furniterus selalu membantu dengan…" at bounding box center [602, 224] width 204 height 20
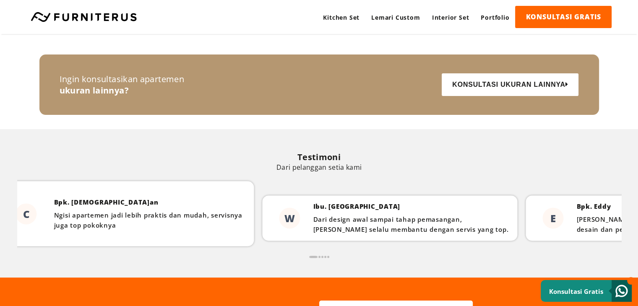
click at [262, 238] on div "W Ibu. Wawa Dari design awal sampai tahap pemasangan, Tim Furniterus selalu mem…" at bounding box center [389, 218] width 255 height 45
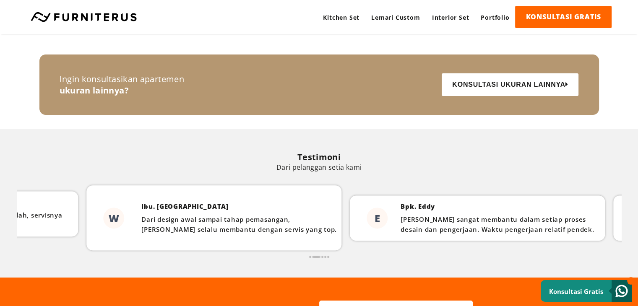
click at [401, 237] on div "Bpk. Eddy Tim Furniterus sangat membantu dalam setiap proses desain dan pengerj…" at bounding box center [503, 218] width 204 height 42
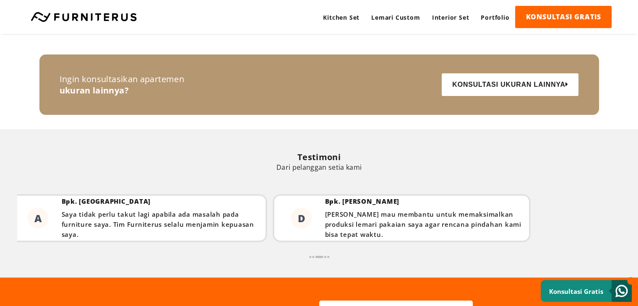
click at [68, 241] on div "A Bpk. Aswin Saya tidak perlu takut lagi apabila ada masalah pada furniture say…" at bounding box center [137, 218] width 255 height 65
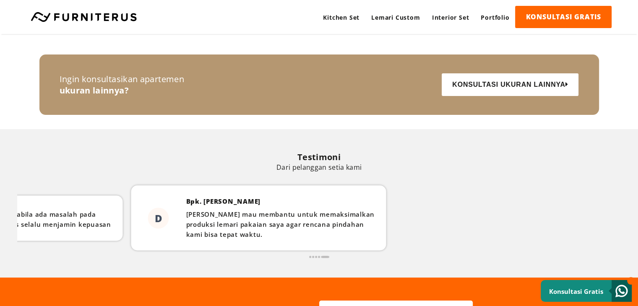
click at [156, 223] on div "D Bpk. David Tim Furniterus mau membantu untuk memaksimalkan produksi lemari pa…" at bounding box center [258, 218] width 255 height 65
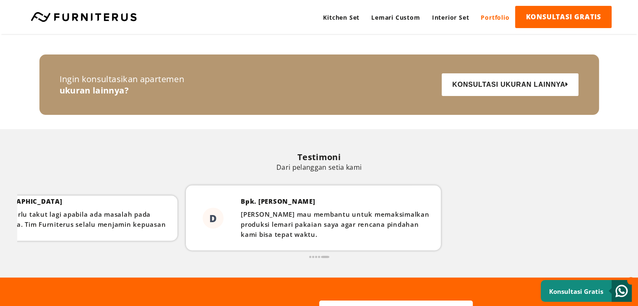
click at [496, 11] on link "Portfolio" at bounding box center [495, 17] width 40 height 23
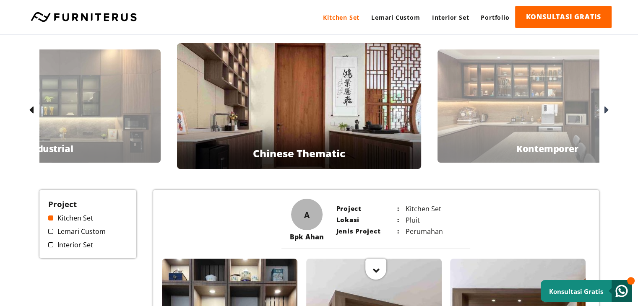
click at [334, 24] on link "Kitchen Set" at bounding box center [341, 17] width 48 height 23
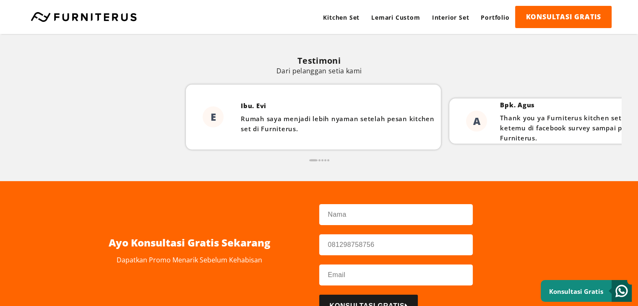
scroll to position [2603, 0]
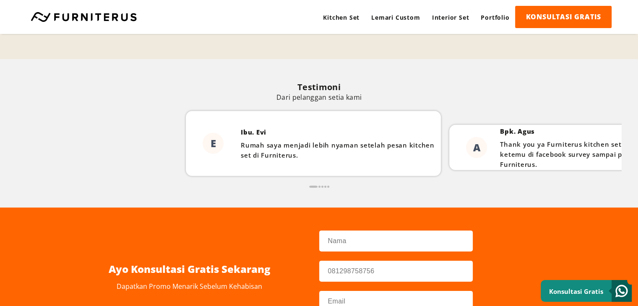
click at [512, 142] on p "Thank you ya Furniterus kitchen set udah jadi ok mulai dari ketemu di facebook …" at bounding box center [602, 154] width 204 height 30
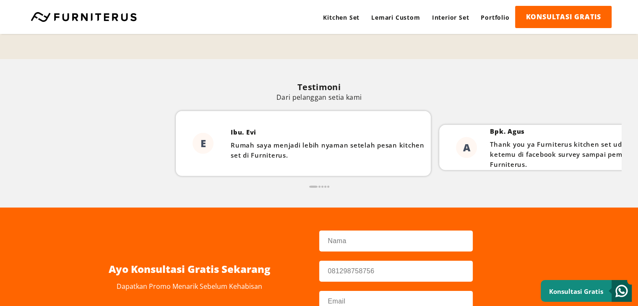
click at [490, 149] on p "Thank you ya Furniterus kitchen set udah jadi ok mulai dari ketemu di facebook …" at bounding box center [592, 154] width 204 height 30
click at [490, 152] on p "Thank you ya Furniterus kitchen set udah jadi ok mulai dari ketemu di facebook …" at bounding box center [592, 154] width 204 height 30
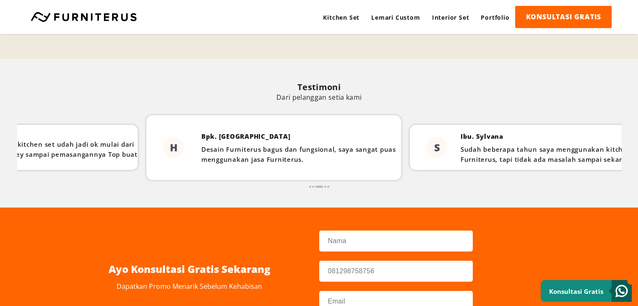
click at [201, 163] on p "Desain Furniterus bagus dan fungsional, saya sangat puas menggunakan jasa Furni…" at bounding box center [299, 154] width 196 height 20
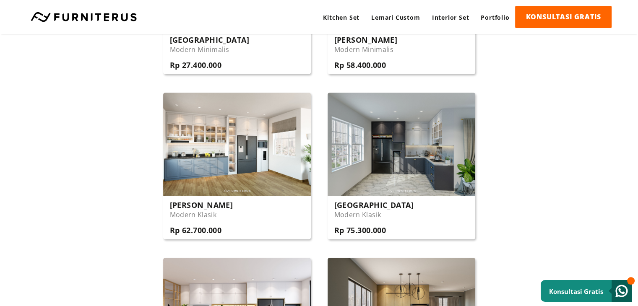
scroll to position [1133, 0]
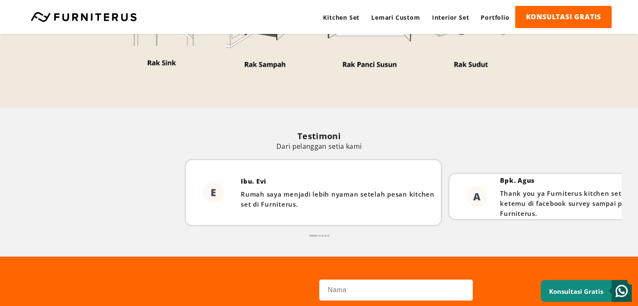
scroll to position [2580, 0]
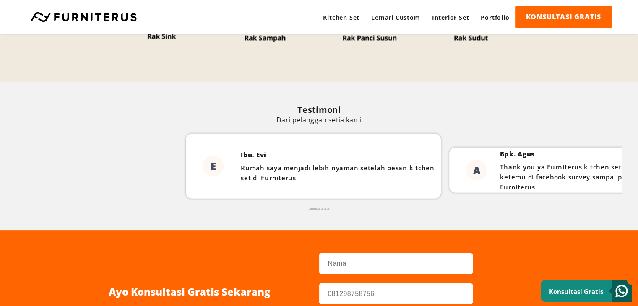
click at [450, 185] on div "A" at bounding box center [475, 170] width 51 height 45
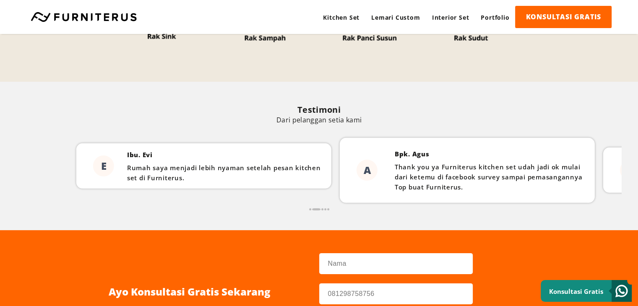
click at [340, 194] on div "A" at bounding box center [365, 170] width 51 height 65
click at [255, 203] on div "E Ibu. Evi Rumah saya menjadi lebih nyaman setelah pesan kitchen set di Furnite…" at bounding box center [335, 168] width 519 height 69
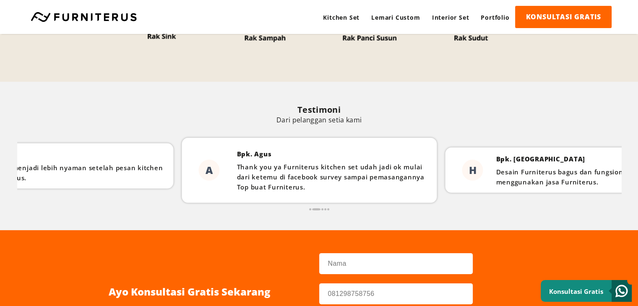
click at [250, 174] on p "Thank you ya Furniterus kitchen set udah jadi ok mulai dari ketemu di facebook …" at bounding box center [335, 177] width 196 height 30
click at [237, 186] on p "Thank you ya Furniterus kitchen set udah jadi ok mulai dari ketemu di facebook …" at bounding box center [335, 177] width 196 height 30
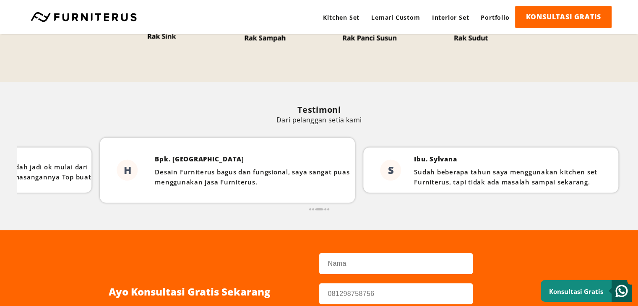
click at [256, 175] on p "Desain Furniterus bagus dan fungsional, saya sangat puas menggunakan jasa Furni…" at bounding box center [253, 177] width 196 height 20
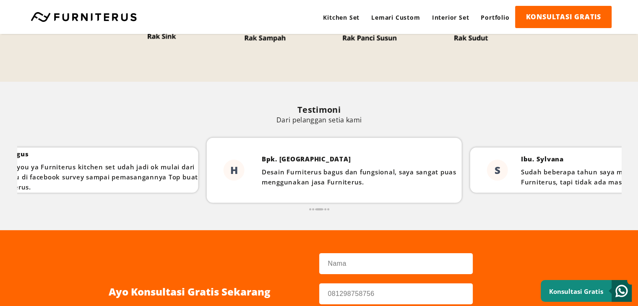
click at [265, 176] on p "Desain Furniterus bagus dan fungsional, saya sangat puas menggunakan jasa Furni…" at bounding box center [360, 177] width 196 height 20
